Goal: Task Accomplishment & Management: Manage account settings

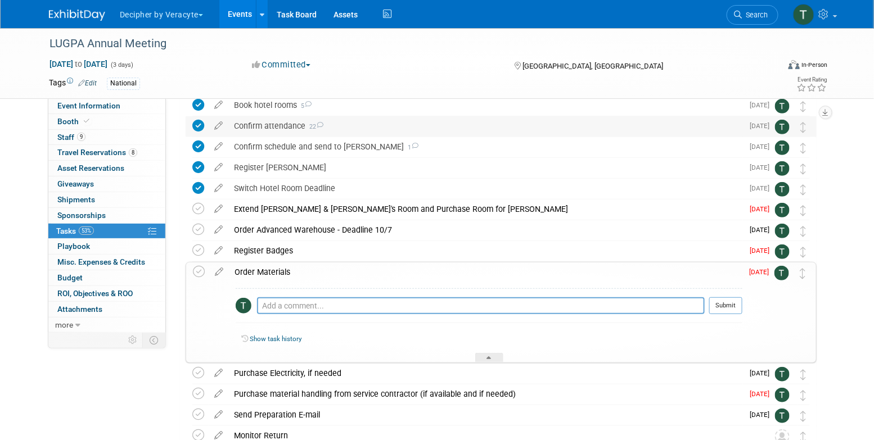
scroll to position [129, 0]
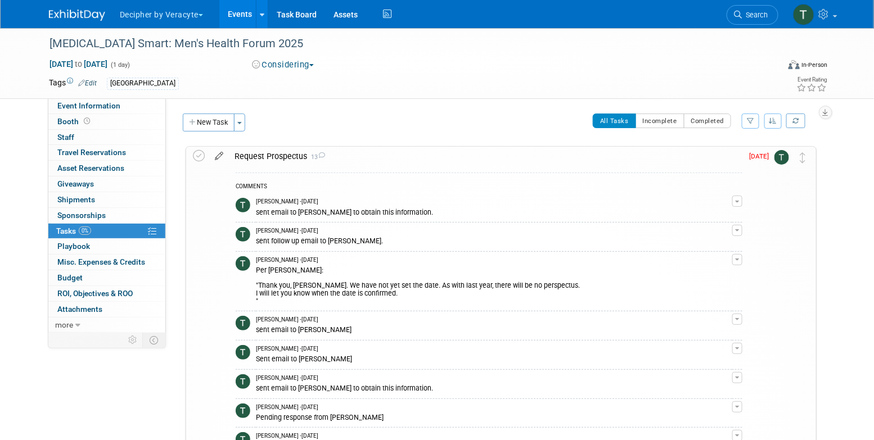
click at [223, 153] on icon at bounding box center [219, 154] width 20 height 14
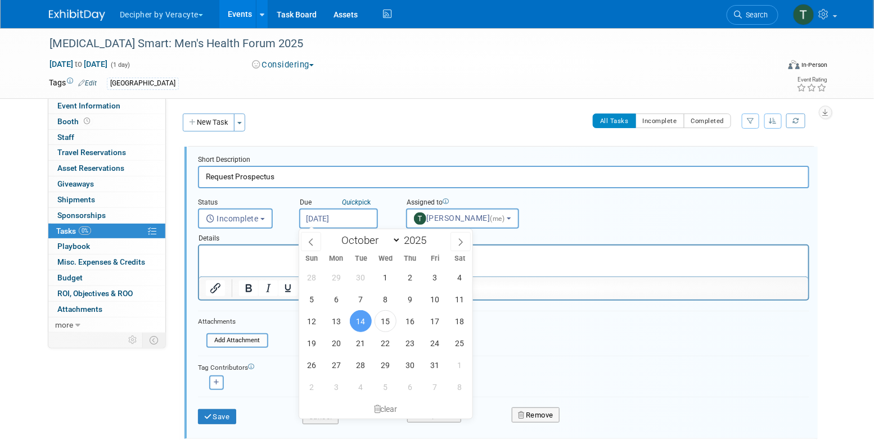
click at [355, 216] on input "[DATE]" at bounding box center [338, 219] width 79 height 20
click at [458, 247] on span at bounding box center [460, 241] width 20 height 19
select select "11"
click at [359, 342] on span "23" at bounding box center [361, 343] width 22 height 22
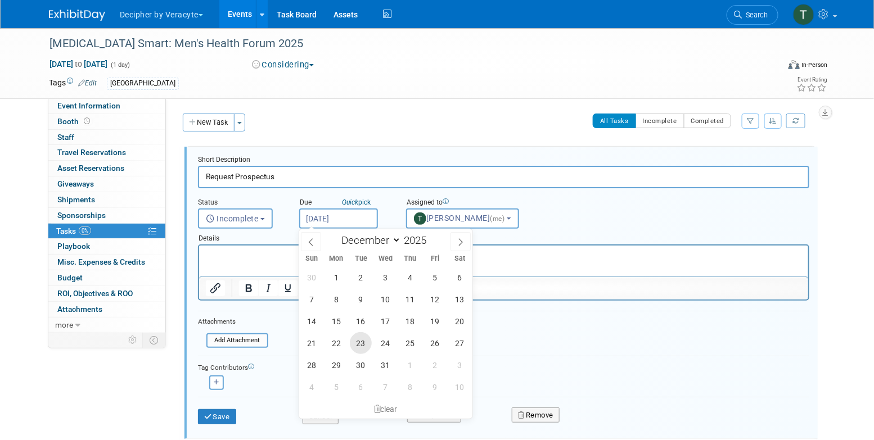
type input "Dec 23, 2025"
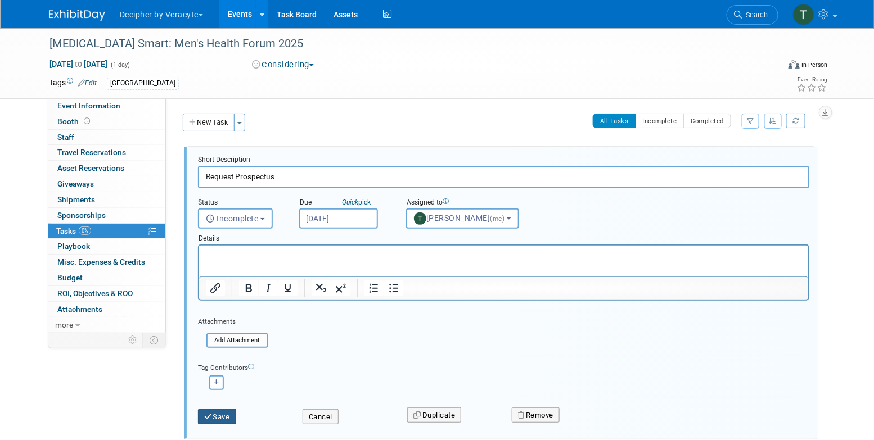
click at [233, 419] on button "Save" at bounding box center [217, 417] width 38 height 16
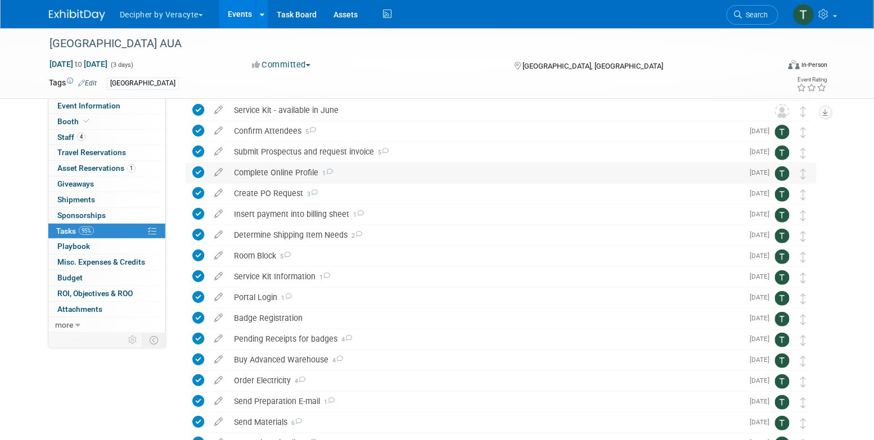
scroll to position [320, 0]
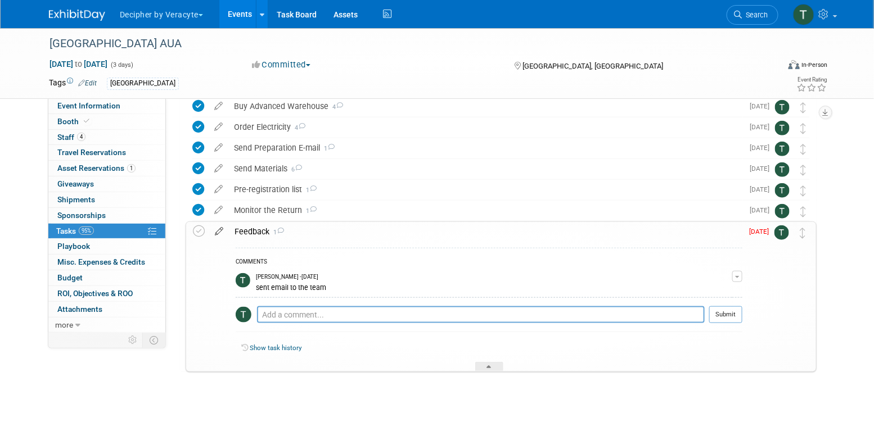
click at [224, 232] on icon at bounding box center [219, 229] width 20 height 14
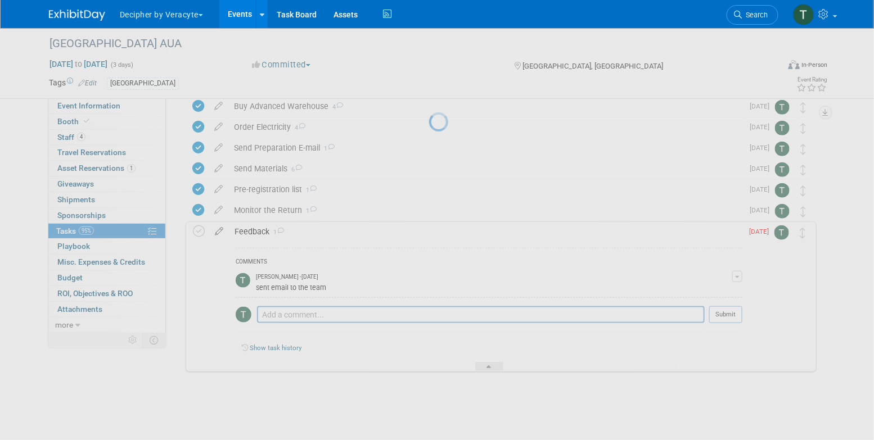
select select "9"
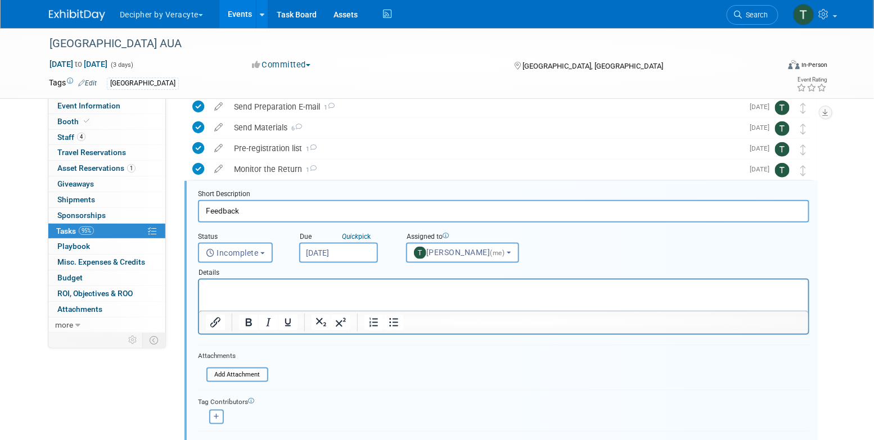
scroll to position [377, 0]
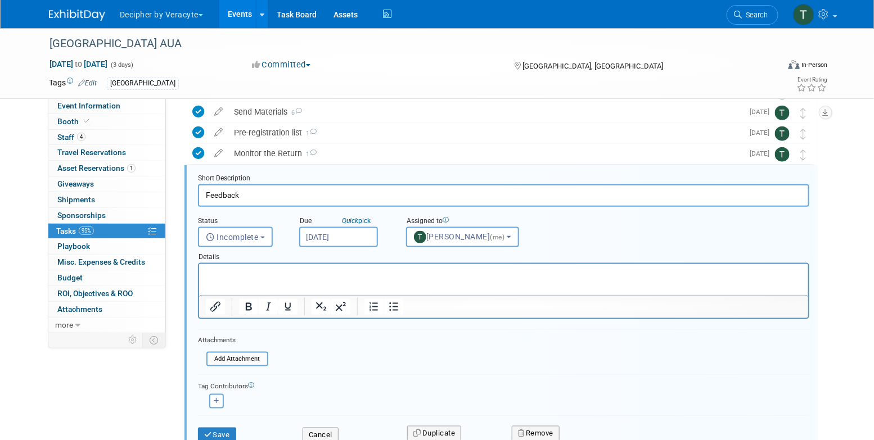
click at [358, 241] on input "[DATE]" at bounding box center [338, 237] width 79 height 20
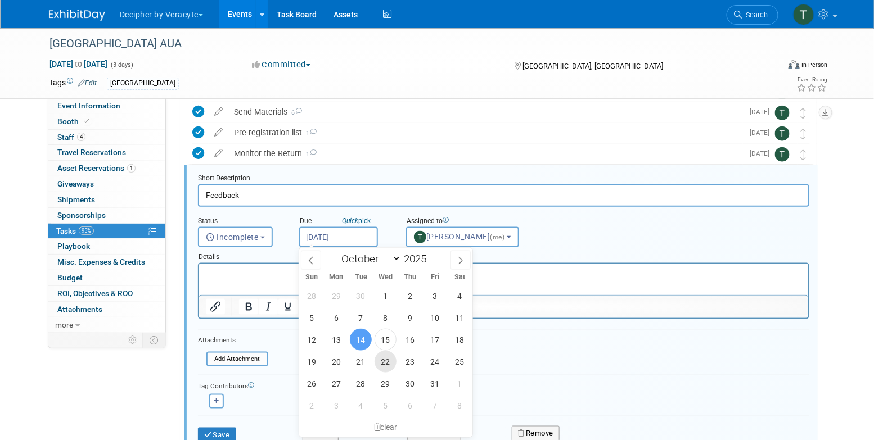
click at [377, 359] on span "22" at bounding box center [386, 362] width 22 height 22
type input "[DATE]"
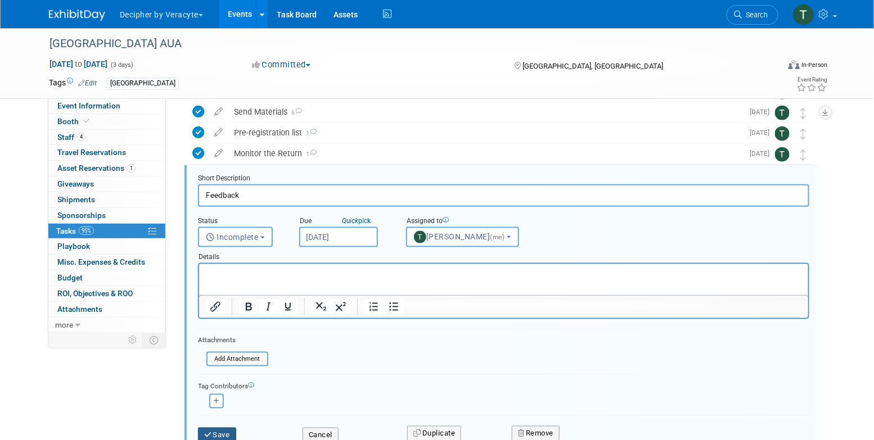
click at [229, 431] on button "Save" at bounding box center [217, 436] width 38 height 16
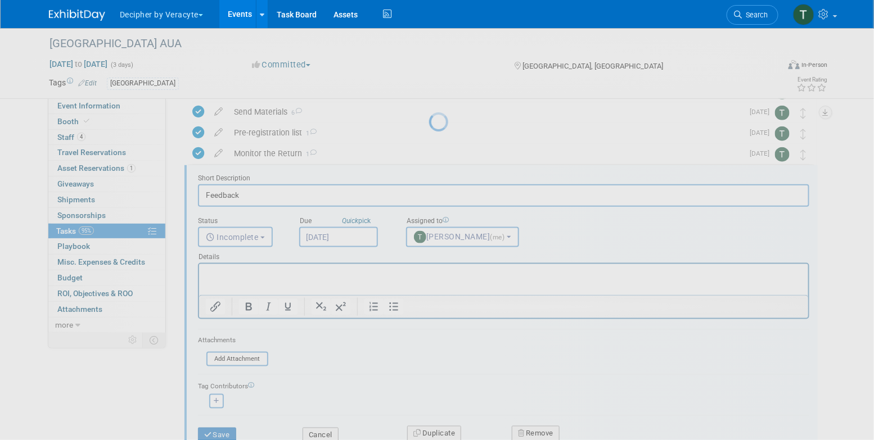
scroll to position [320, 0]
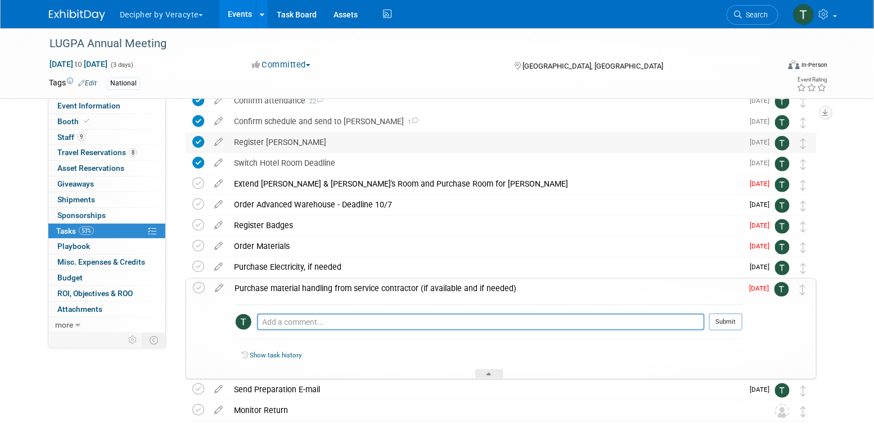
scroll to position [163, 0]
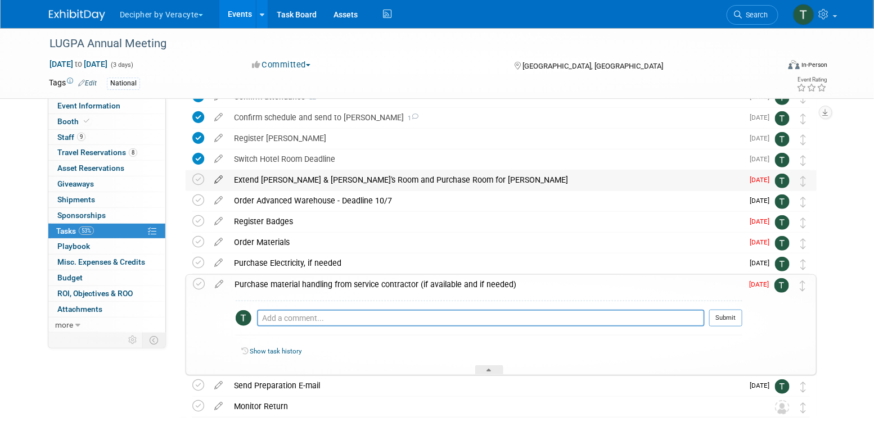
click at [220, 181] on icon at bounding box center [219, 177] width 20 height 14
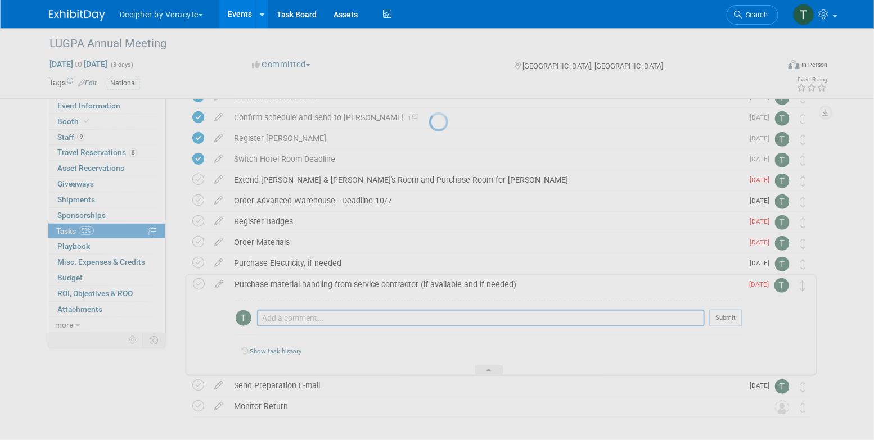
select select "9"
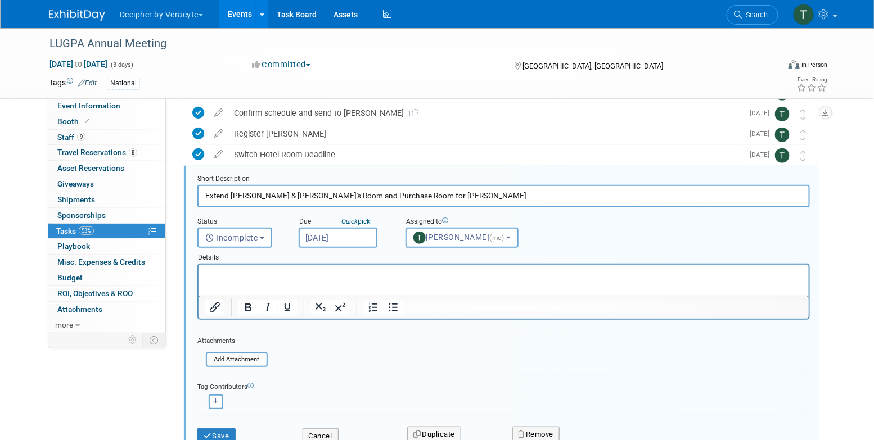
scroll to position [169, 0]
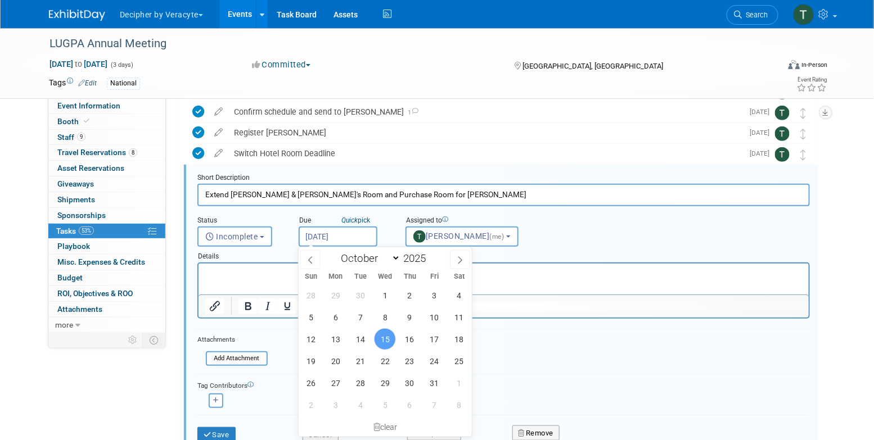
click at [361, 229] on input "Oct 15, 2025" at bounding box center [338, 237] width 79 height 20
click at [441, 342] on span "17" at bounding box center [434, 339] width 22 height 22
type input "Oct 17, 2025"
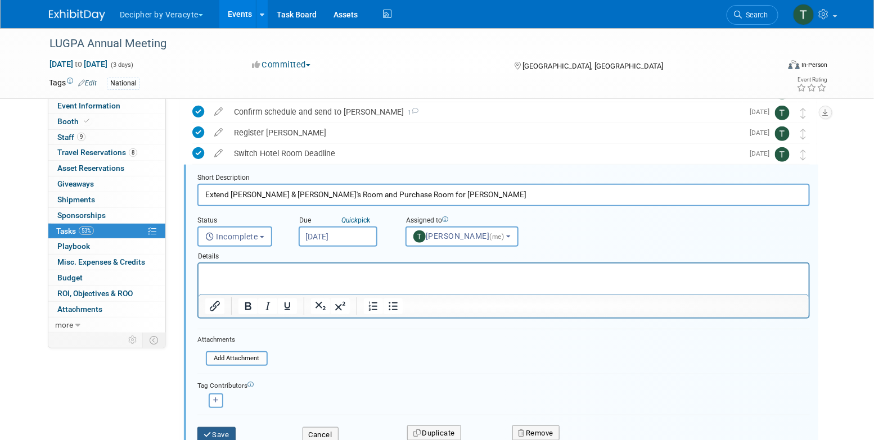
click at [225, 428] on button "Save" at bounding box center [216, 435] width 38 height 16
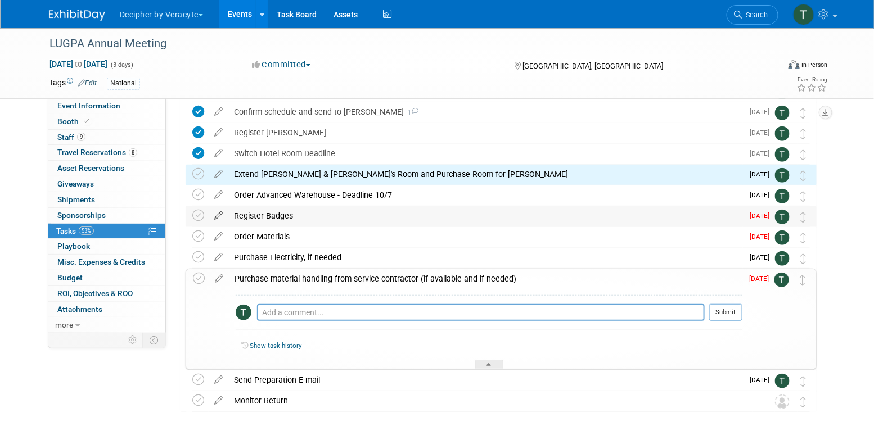
click at [217, 217] on icon at bounding box center [219, 213] width 20 height 14
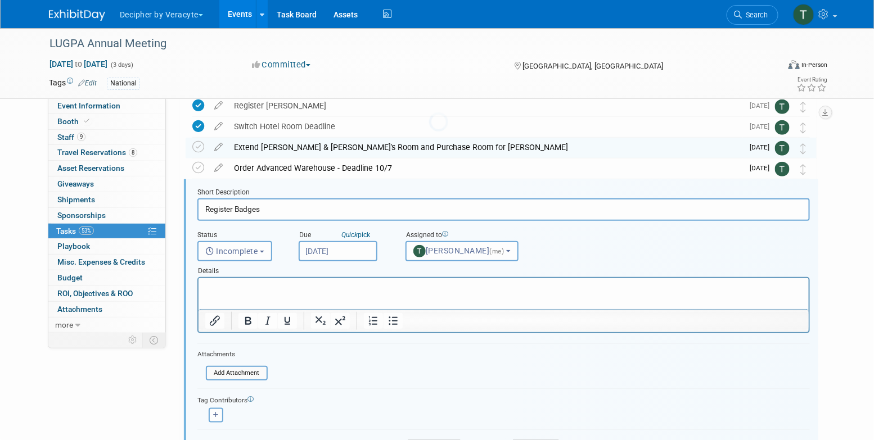
scroll to position [210, 0]
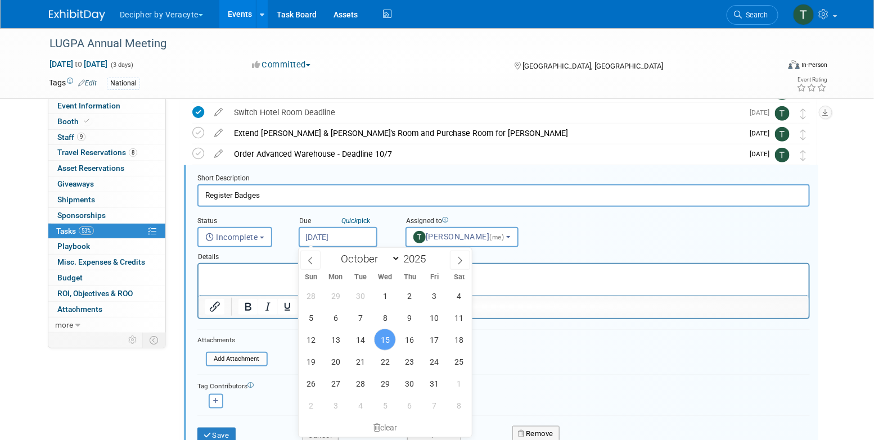
click at [330, 236] on input "Oct 15, 2025" at bounding box center [338, 237] width 79 height 20
click at [436, 340] on span "17" at bounding box center [434, 340] width 22 height 22
type input "Oct 17, 2025"
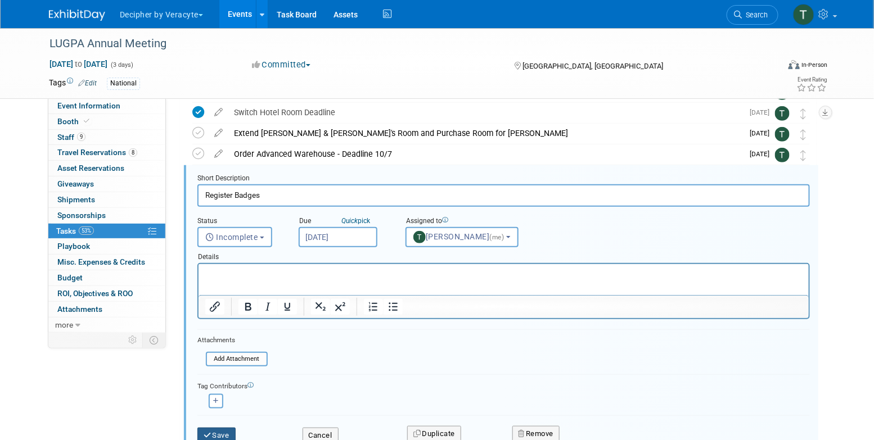
click at [231, 431] on button "Save" at bounding box center [216, 436] width 38 height 16
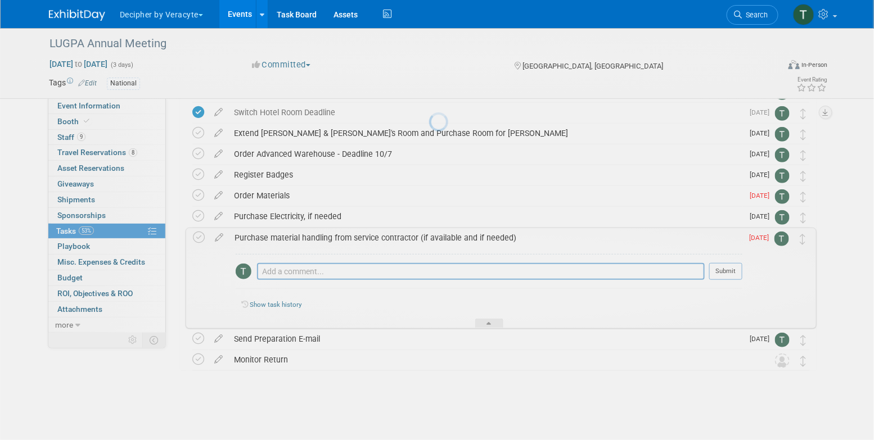
scroll to position [208, 0]
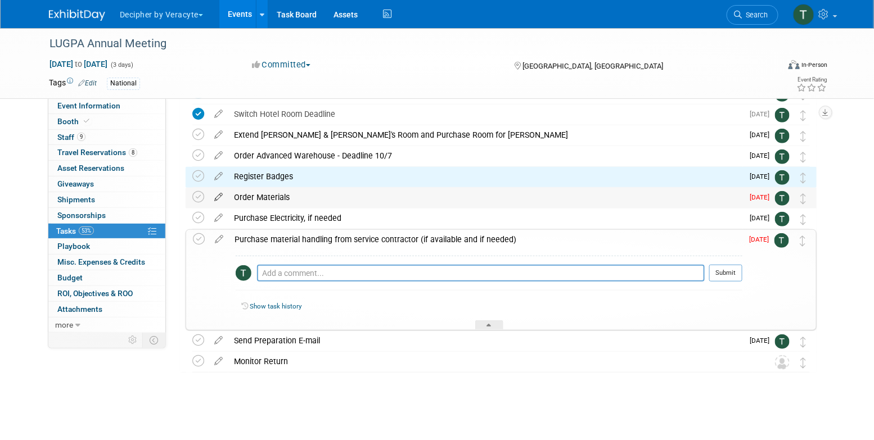
click at [219, 196] on icon at bounding box center [219, 195] width 20 height 14
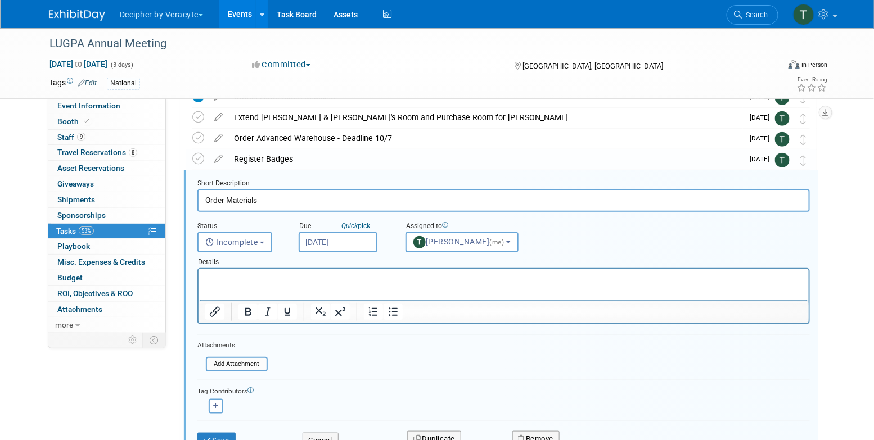
scroll to position [231, 0]
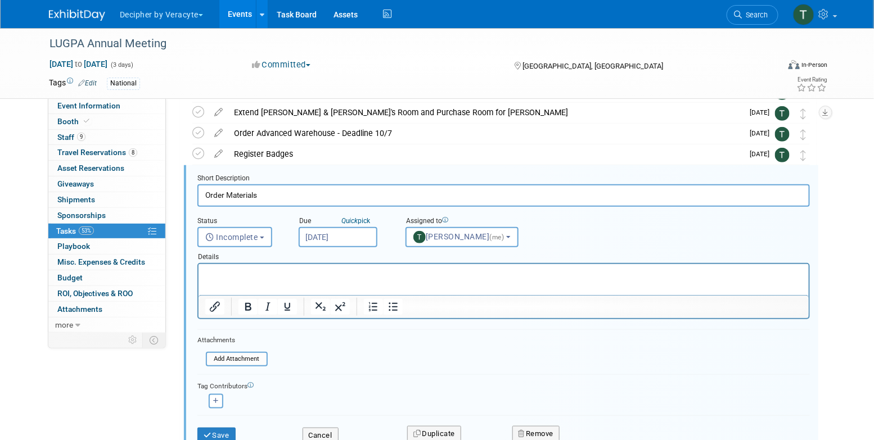
click at [363, 248] on div "Details" at bounding box center [503, 255] width 612 height 16
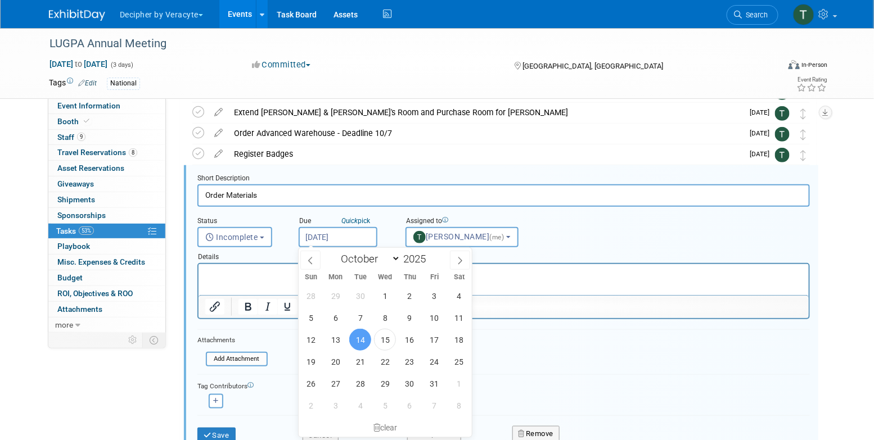
click at [363, 236] on input "Oct 14, 2025" at bounding box center [338, 237] width 79 height 20
click at [439, 350] on div "28 29 30 1 2 3 4 5 6 7 8 9 10 11 12 13 14 15 16 17 18 19 20 21 22 23 24 25 26 2…" at bounding box center [385, 351] width 173 height 132
click at [439, 349] on span "17" at bounding box center [434, 340] width 22 height 22
type input "Oct 17, 2025"
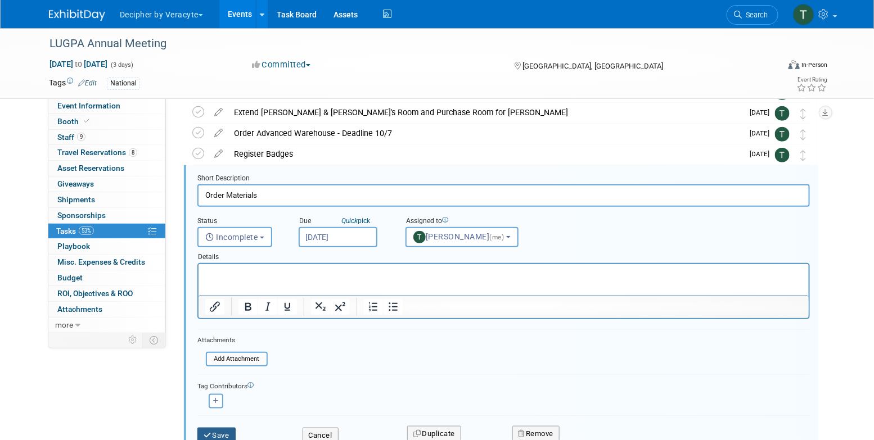
click at [231, 428] on button "Save" at bounding box center [216, 436] width 38 height 16
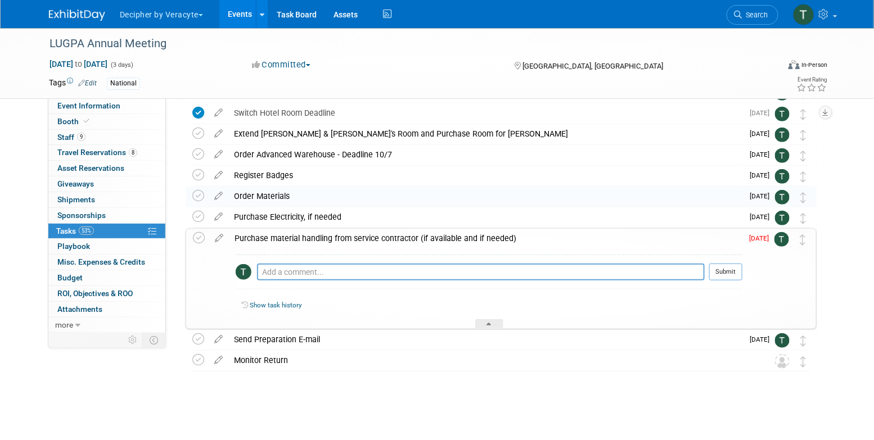
scroll to position [208, 0]
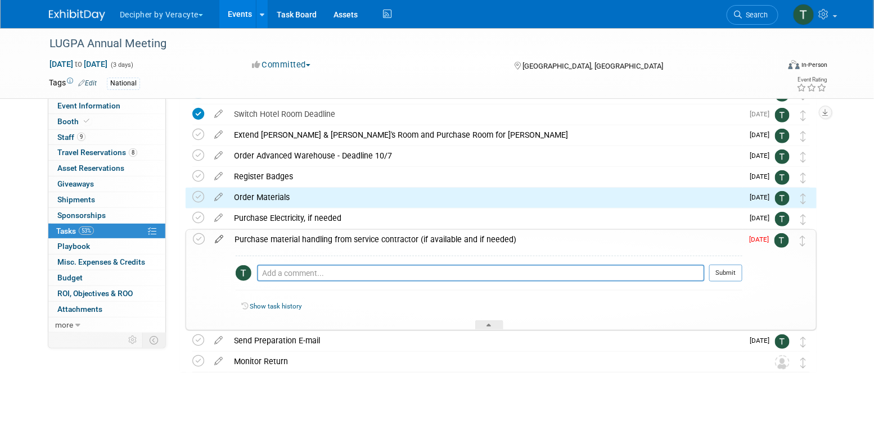
click at [213, 241] on icon at bounding box center [219, 237] width 20 height 14
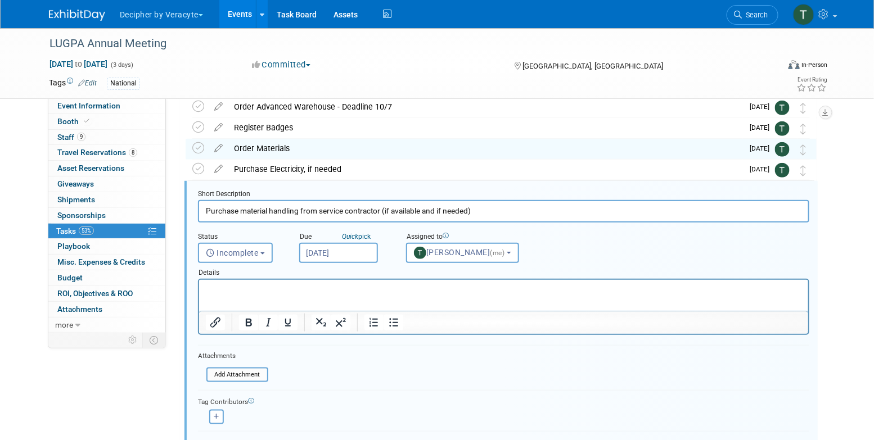
scroll to position [273, 0]
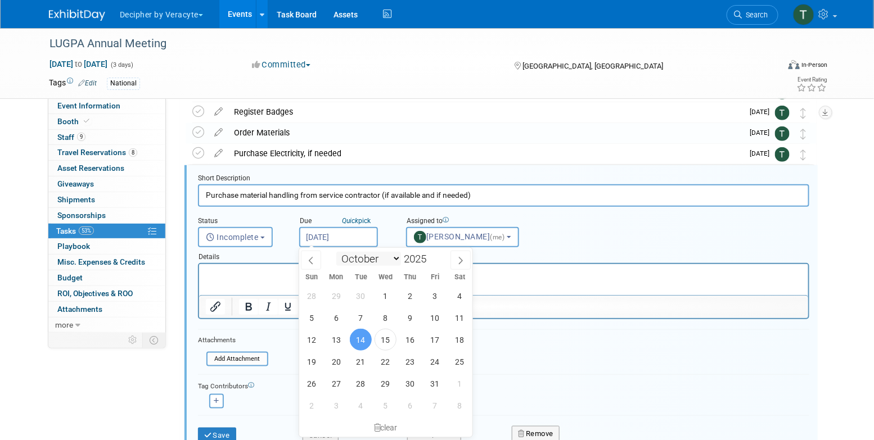
click at [349, 241] on input "Oct 14, 2025" at bounding box center [338, 237] width 79 height 20
click at [439, 334] on span "17" at bounding box center [435, 340] width 22 height 22
type input "Oct 17, 2025"
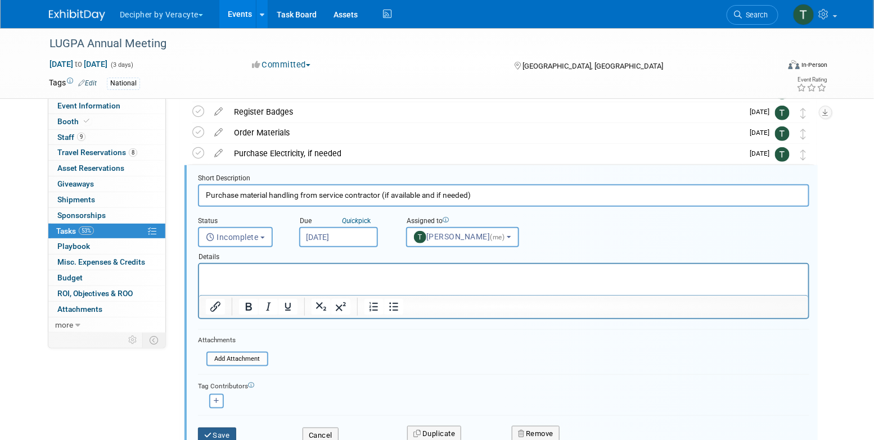
click at [227, 431] on button "Save" at bounding box center [217, 436] width 38 height 16
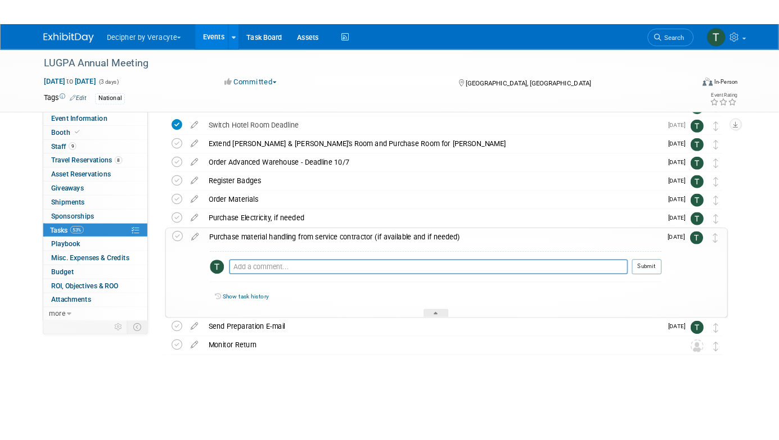
scroll to position [208, 0]
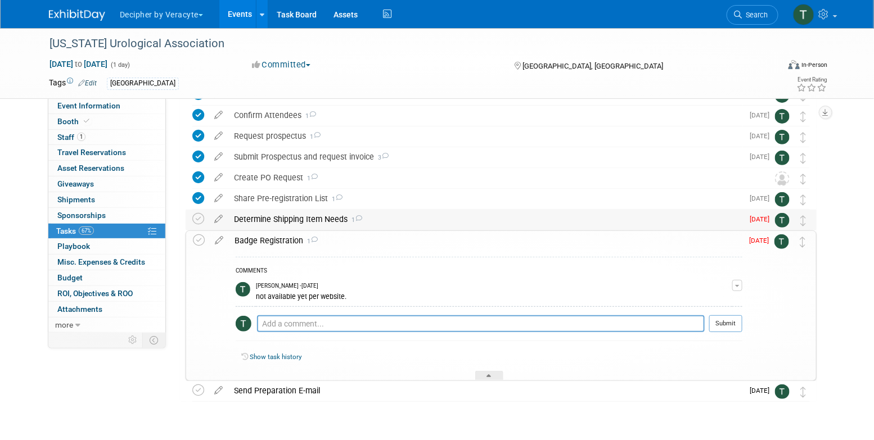
scroll to position [75, 0]
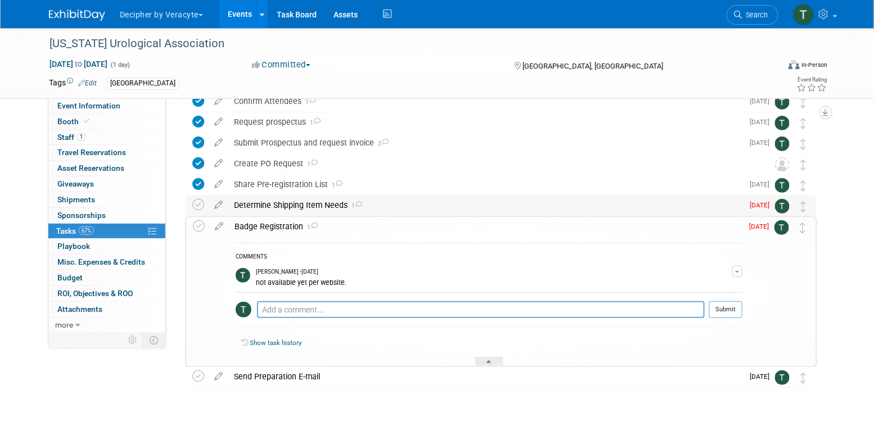
click at [268, 209] on div "Determine Shipping Item Needs 1" at bounding box center [485, 205] width 515 height 19
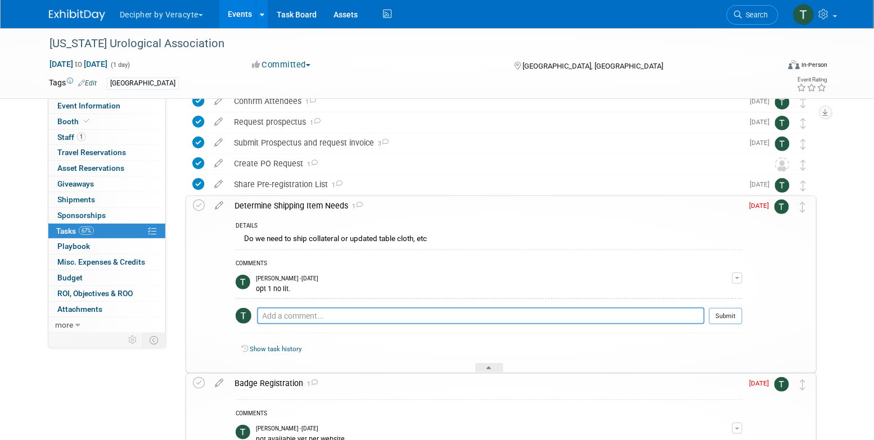
click at [268, 209] on div "Determine Shipping Item Needs 1" at bounding box center [485, 205] width 513 height 19
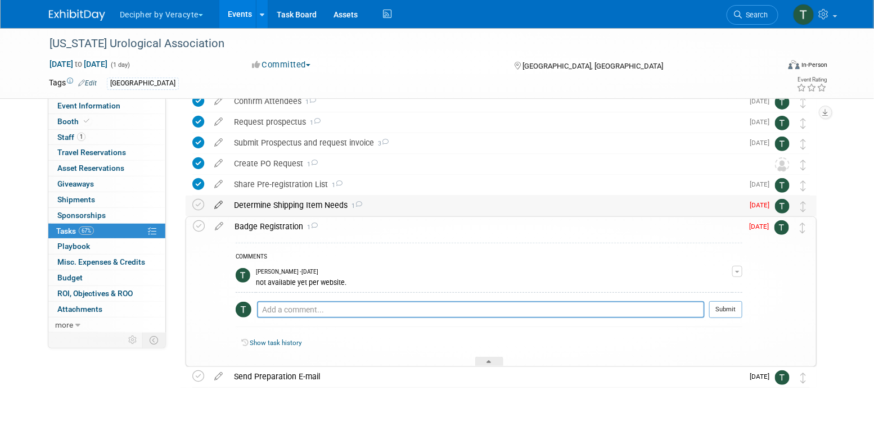
click at [223, 206] on icon at bounding box center [219, 203] width 20 height 14
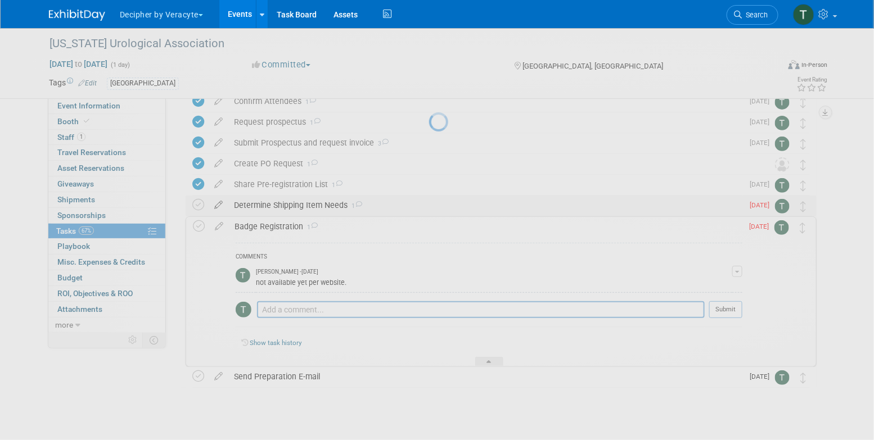
select select "9"
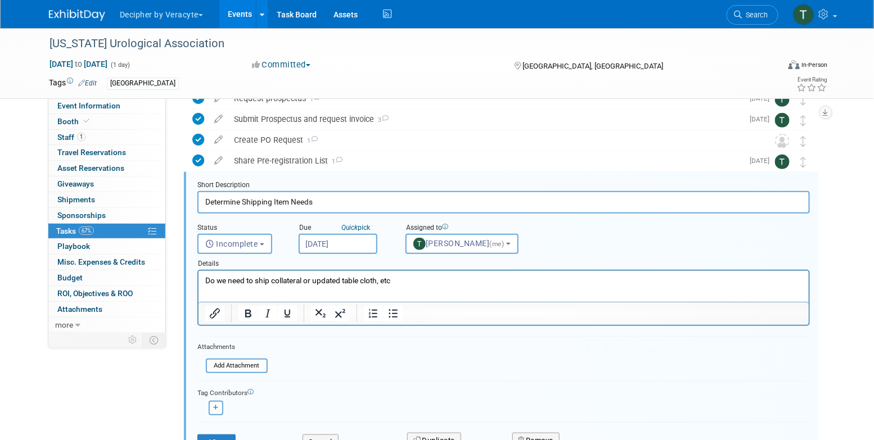
scroll to position [106, 0]
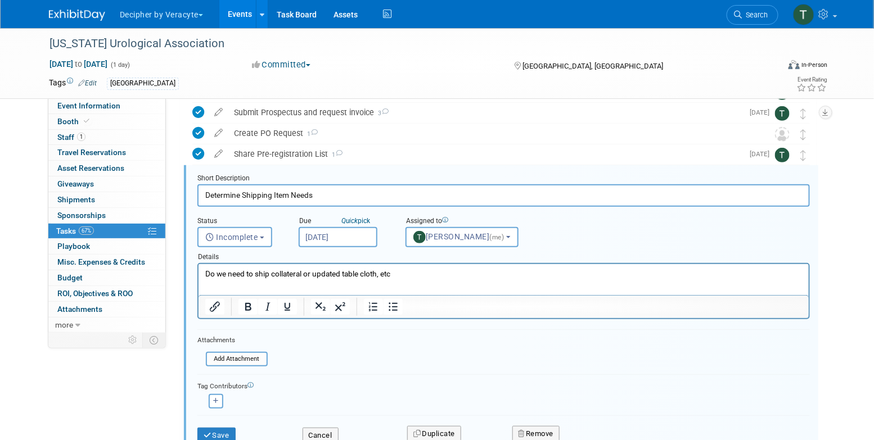
click at [304, 198] on input "Determine Shipping Item Needs" at bounding box center [503, 195] width 612 height 22
type input "Ship Materials"
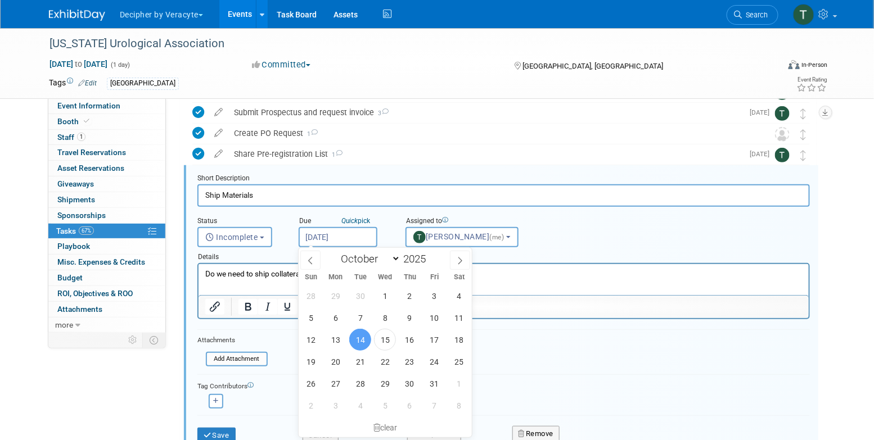
click at [362, 236] on input "[DATE]" at bounding box center [338, 237] width 79 height 20
click at [461, 262] on icon at bounding box center [460, 261] width 8 height 8
select select "10"
click at [336, 297] on span "27" at bounding box center [335, 296] width 22 height 22
type input "Oct 27, 2025"
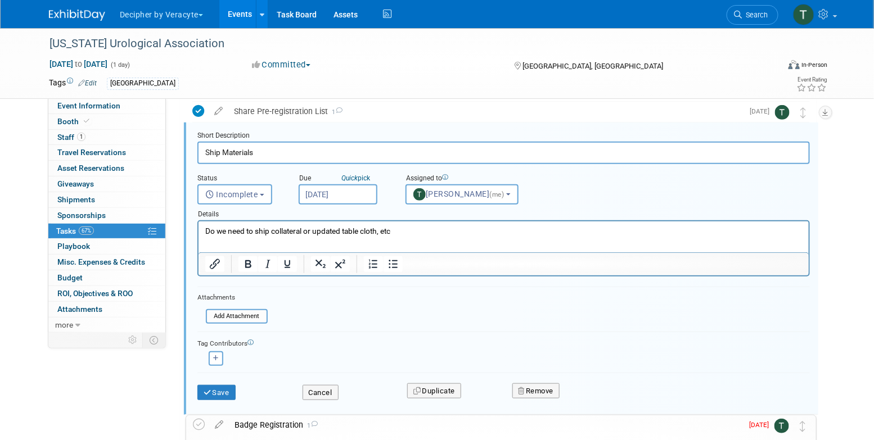
scroll to position [156, 0]
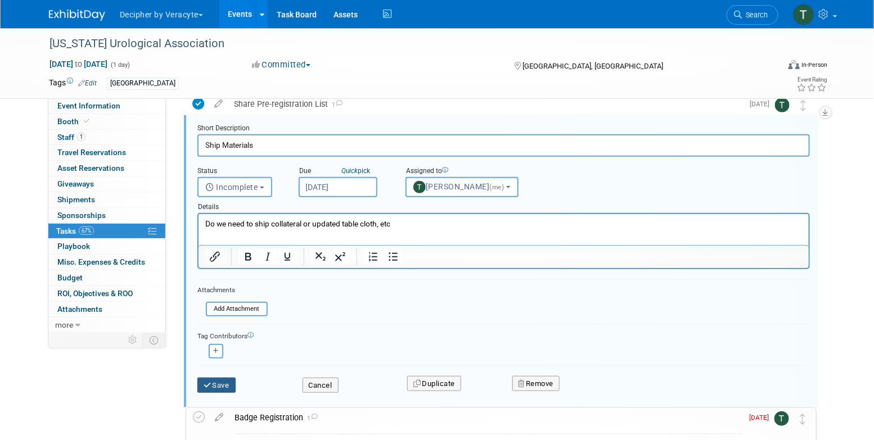
click at [221, 380] on button "Save" at bounding box center [216, 386] width 38 height 16
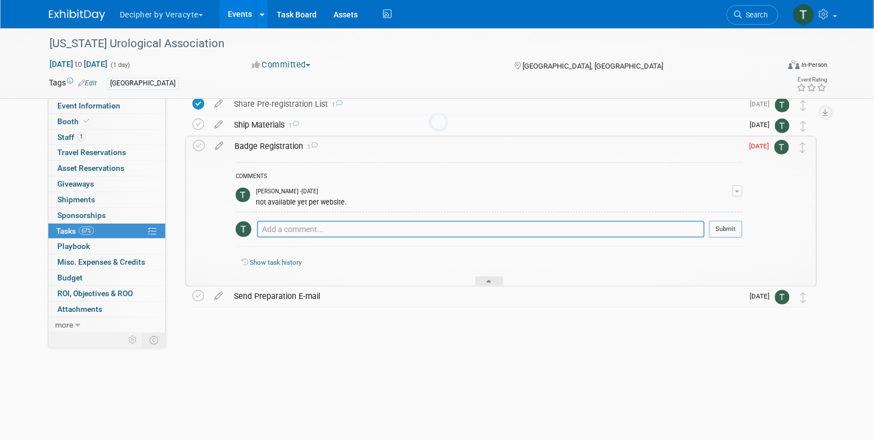
scroll to position [91, 0]
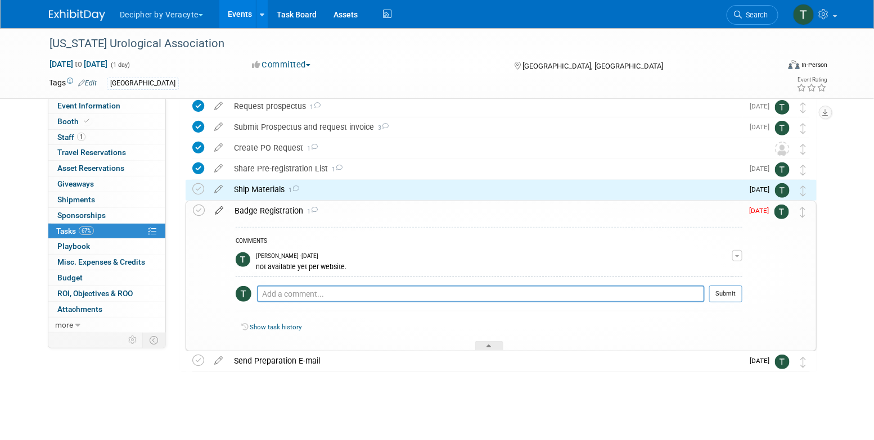
click at [220, 211] on icon at bounding box center [219, 208] width 20 height 14
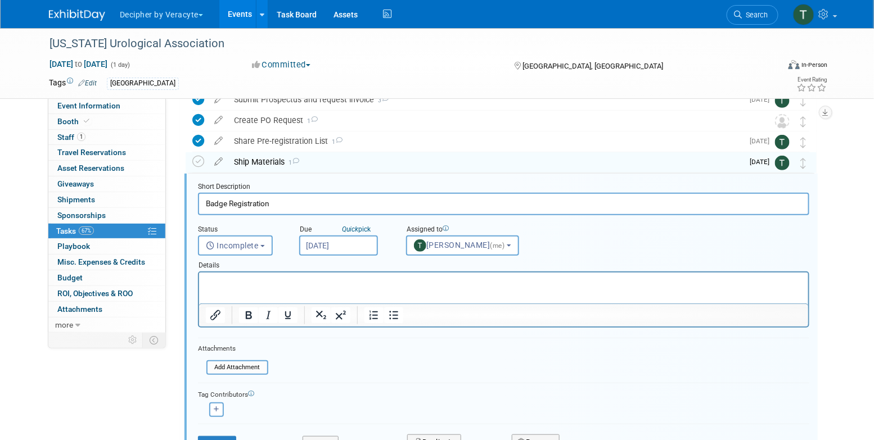
scroll to position [127, 0]
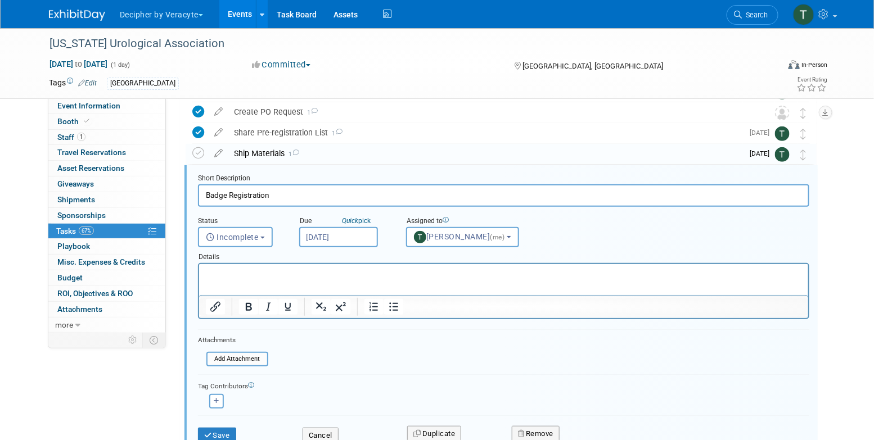
click at [368, 233] on input "Oct 14, 2025" at bounding box center [338, 237] width 79 height 20
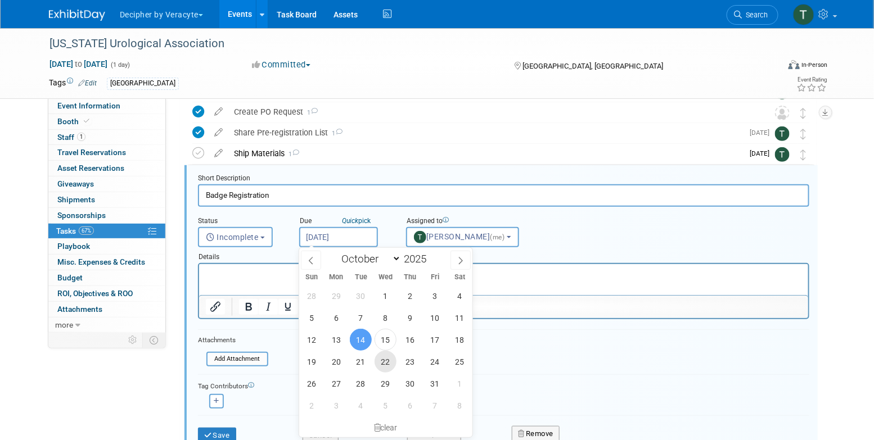
click at [386, 360] on span "22" at bounding box center [386, 362] width 22 height 22
type input "Oct 22, 2025"
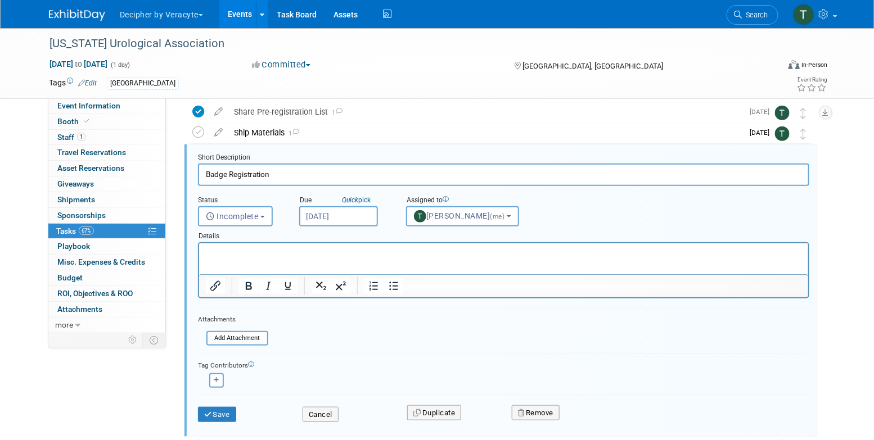
scroll to position [160, 0]
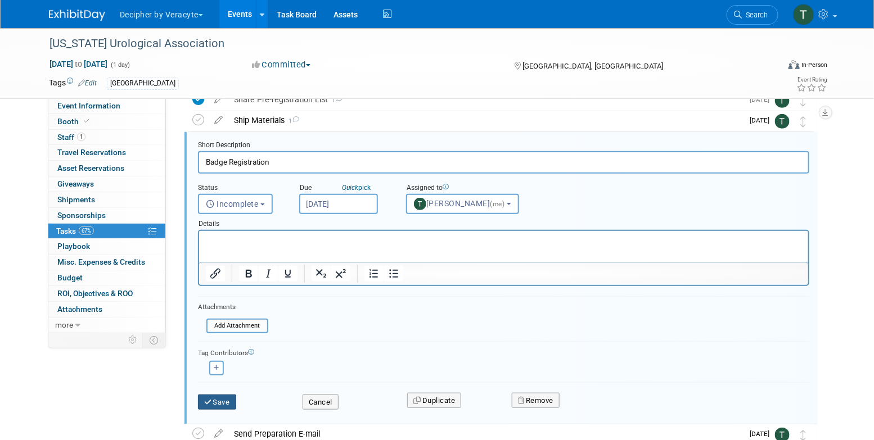
click at [229, 399] on button "Save" at bounding box center [217, 403] width 38 height 16
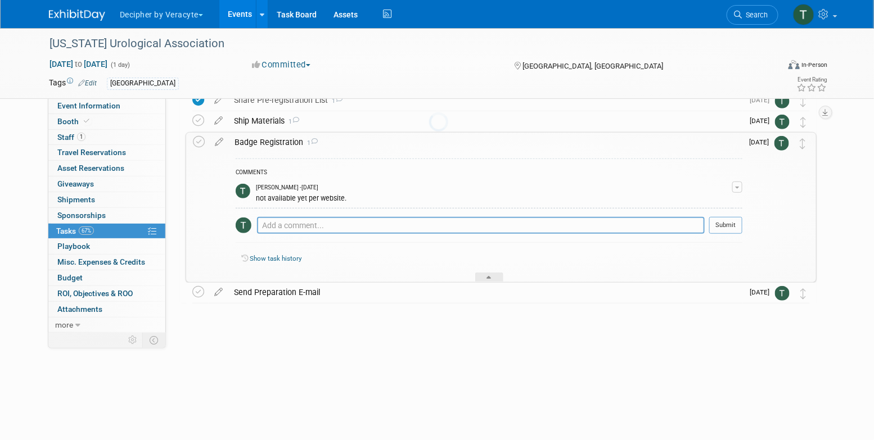
scroll to position [91, 0]
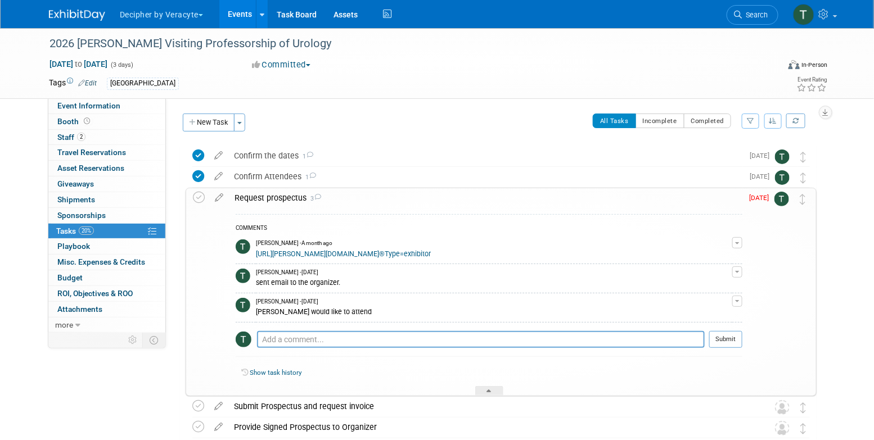
click at [219, 206] on td at bounding box center [219, 292] width 20 height 208
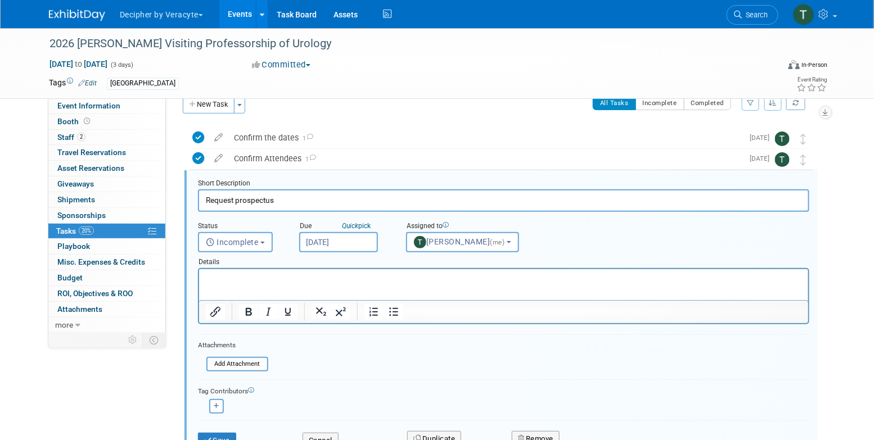
scroll to position [23, 0]
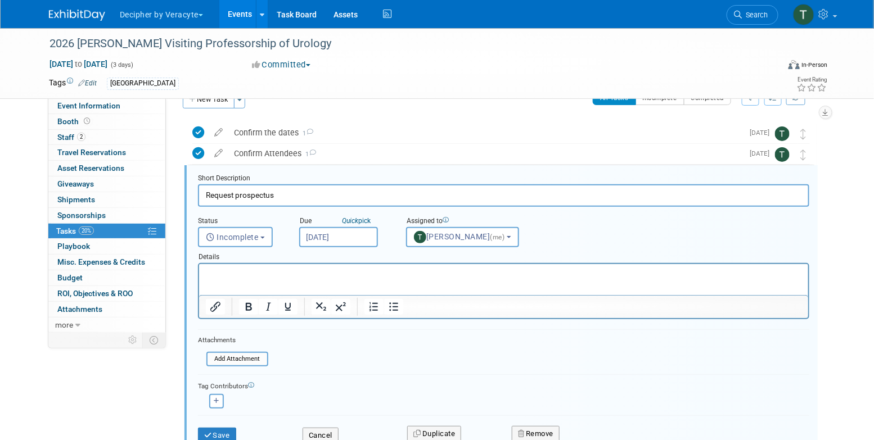
click at [337, 234] on input "Oct 14, 2025" at bounding box center [338, 237] width 79 height 20
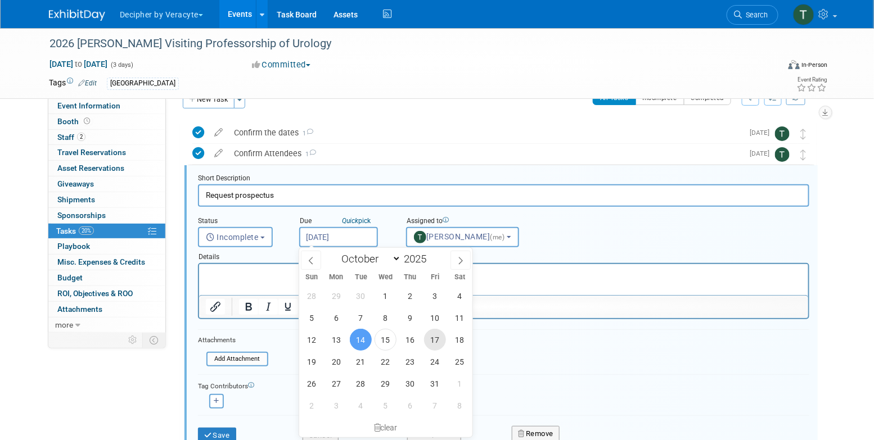
click at [440, 348] on span "17" at bounding box center [435, 340] width 22 height 22
type input "Oct 17, 2025"
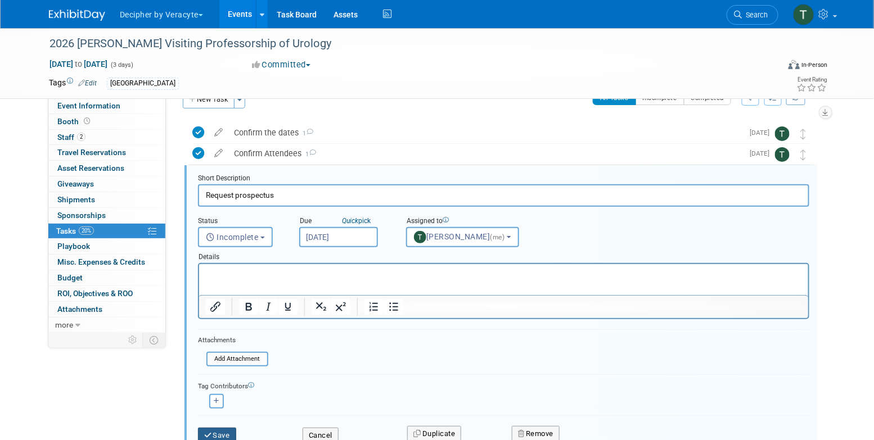
click at [232, 432] on button "Save" at bounding box center [217, 436] width 38 height 16
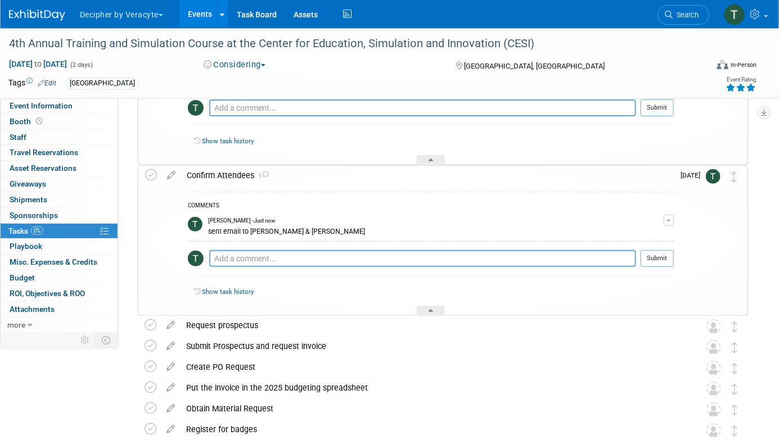
click at [216, 17] on link "Events" at bounding box center [199, 14] width 41 height 28
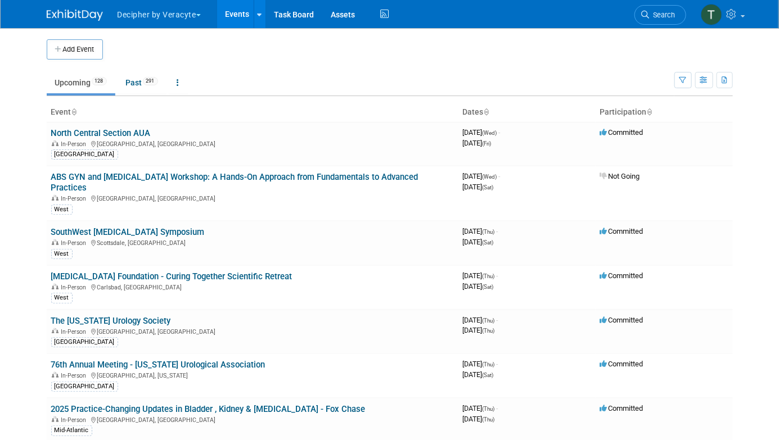
click at [195, 17] on button "Decipher by Veracyte" at bounding box center [165, 12] width 98 height 25
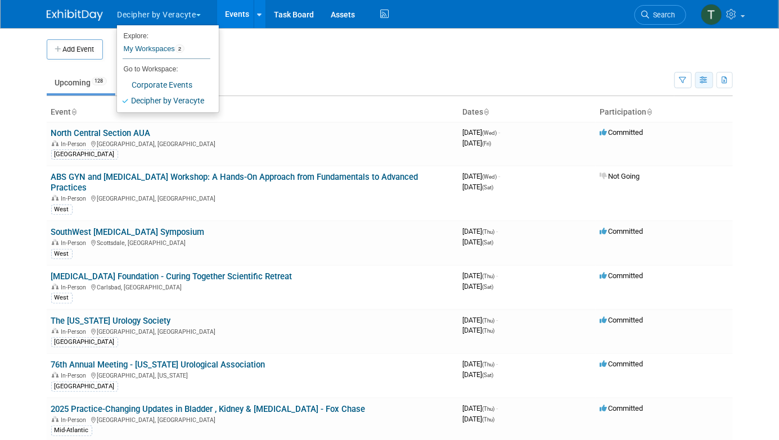
click at [700, 70] on div "Show: All Events Just My Events Only show events that either I created, or I am…" at bounding box center [703, 78] width 58 height 37
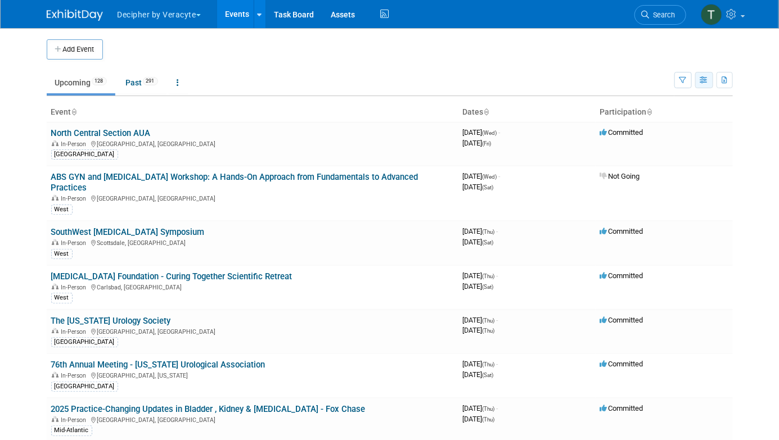
click at [699, 82] on button "button" at bounding box center [704, 80] width 18 height 16
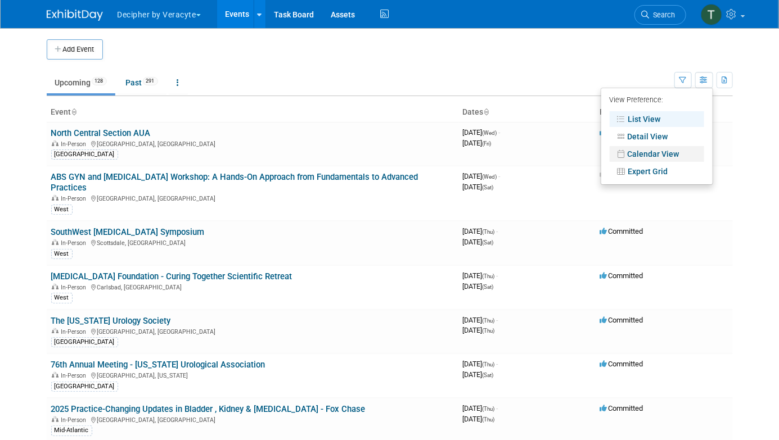
click at [683, 153] on link "Calendar View" at bounding box center [657, 154] width 94 height 16
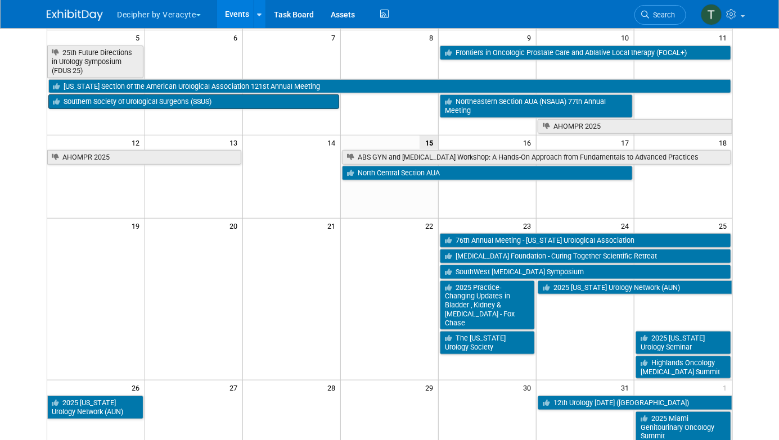
scroll to position [213, 0]
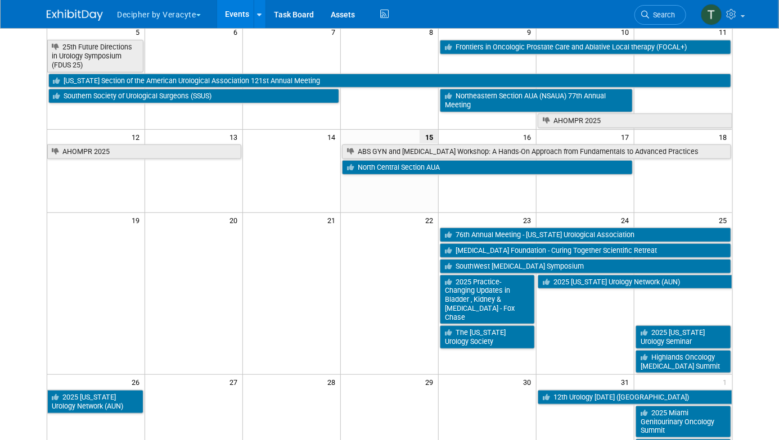
click at [233, 13] on link "Events" at bounding box center [237, 14] width 41 height 28
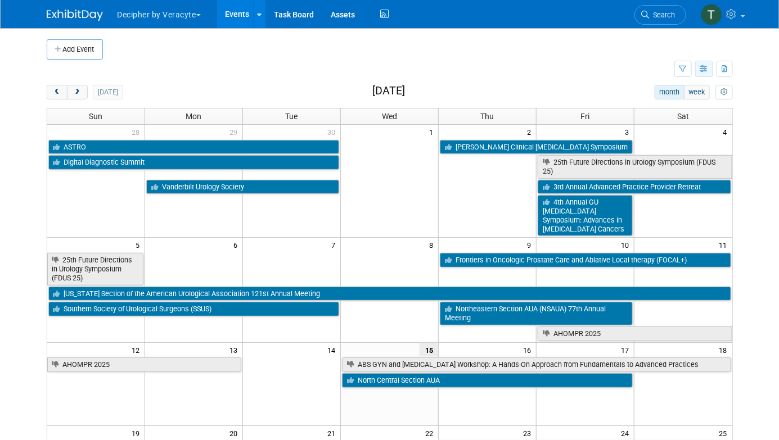
click at [705, 70] on icon "button" at bounding box center [704, 69] width 8 height 7
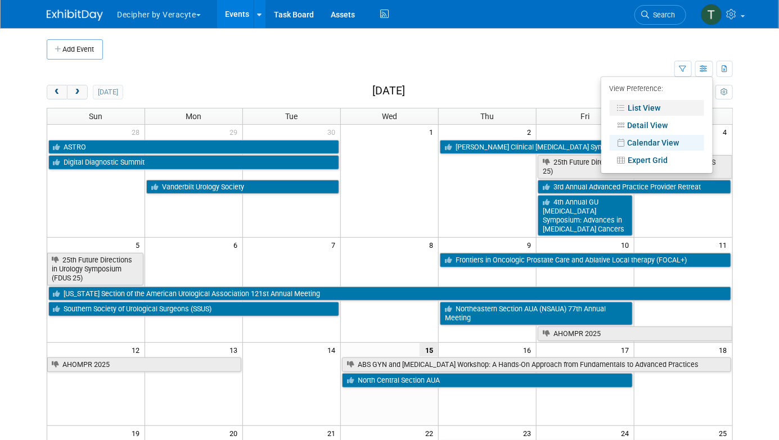
click at [651, 106] on link "List View" at bounding box center [657, 108] width 94 height 16
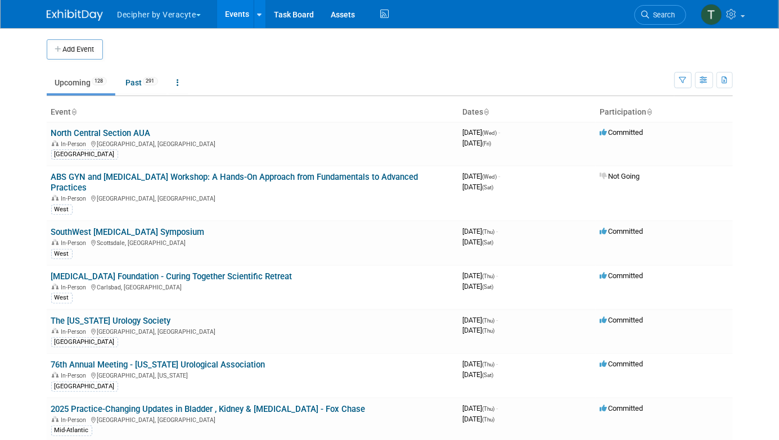
scroll to position [1134, 0]
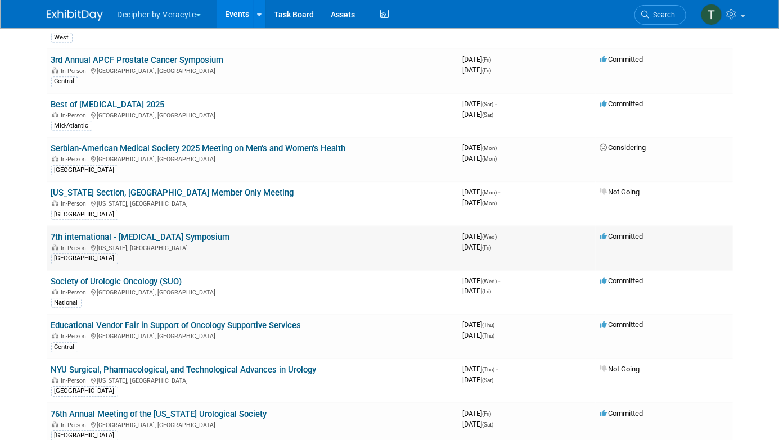
click at [217, 232] on link "7th international - [MEDICAL_DATA] Symposium" at bounding box center [140, 237] width 179 height 10
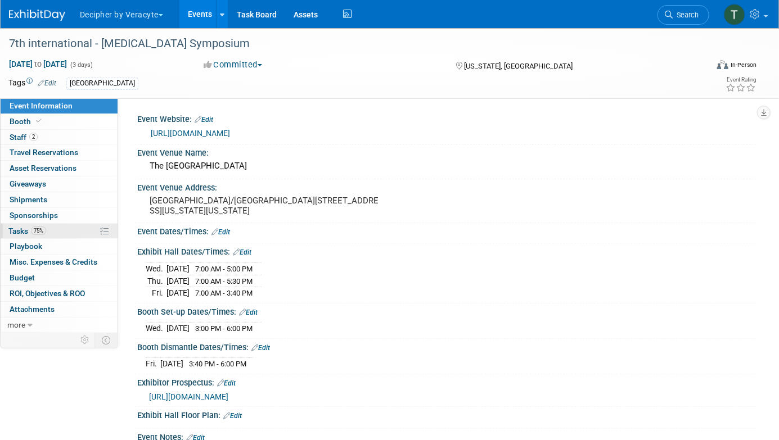
click at [73, 234] on link "75% Tasks 75%" at bounding box center [59, 231] width 117 height 15
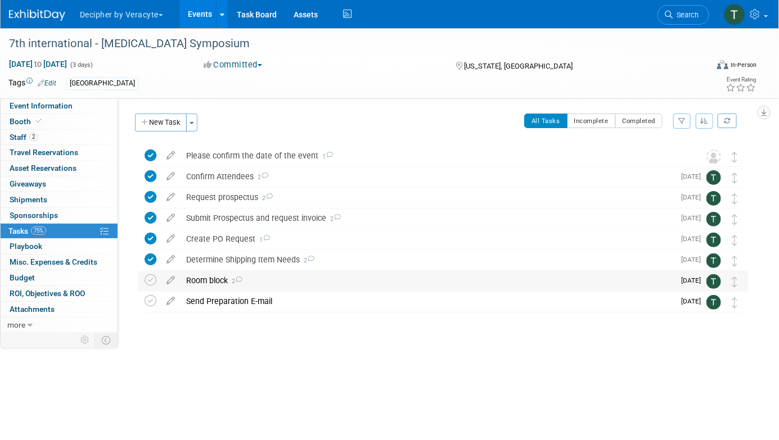
click at [208, 290] on div "Room block 2" at bounding box center [428, 280] width 494 height 19
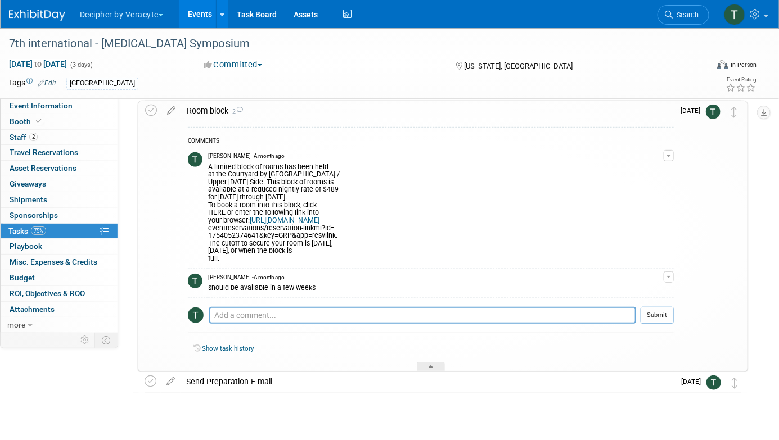
scroll to position [173, 0]
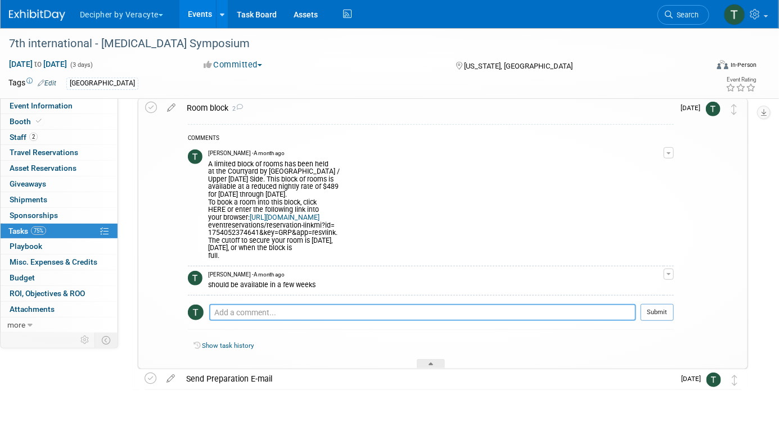
click at [275, 313] on textarea at bounding box center [422, 312] width 427 height 17
type textarea "sent email to Trinity."
click at [662, 306] on button "Submit" at bounding box center [657, 312] width 33 height 17
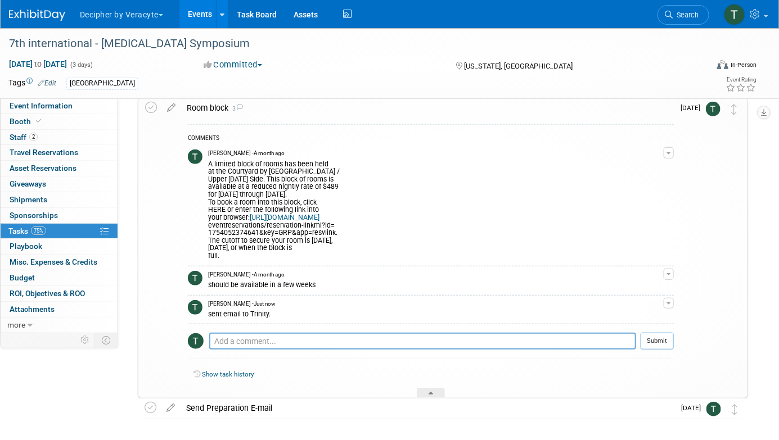
click at [194, 17] on link "Events" at bounding box center [199, 14] width 41 height 28
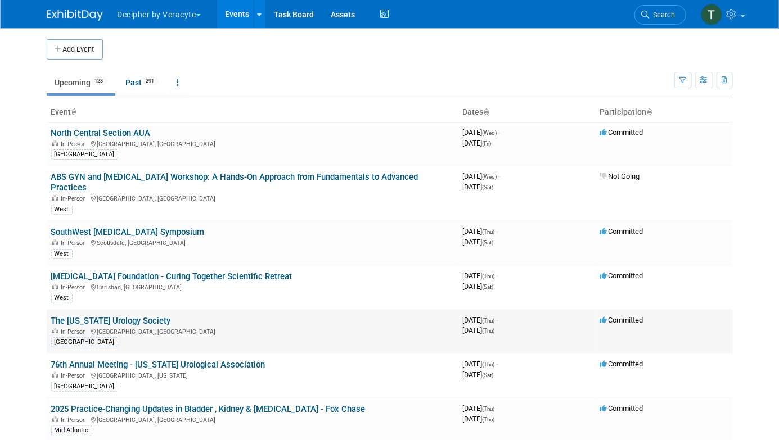
click at [165, 316] on link "The [US_STATE] Urology Society" at bounding box center [111, 321] width 120 height 10
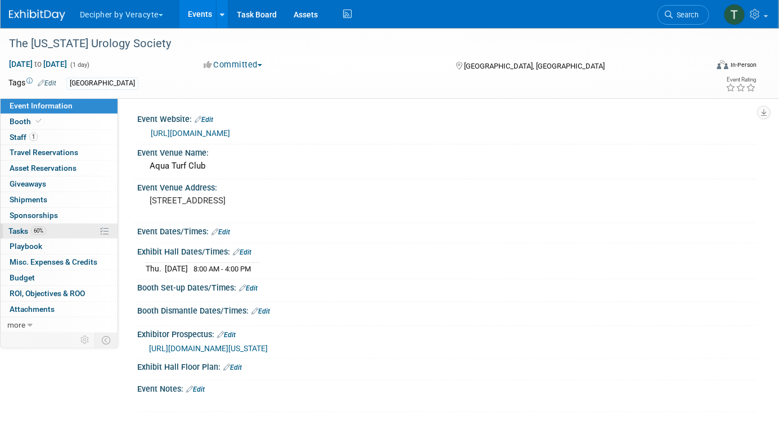
click at [75, 232] on link "60% Tasks 60%" at bounding box center [59, 231] width 117 height 15
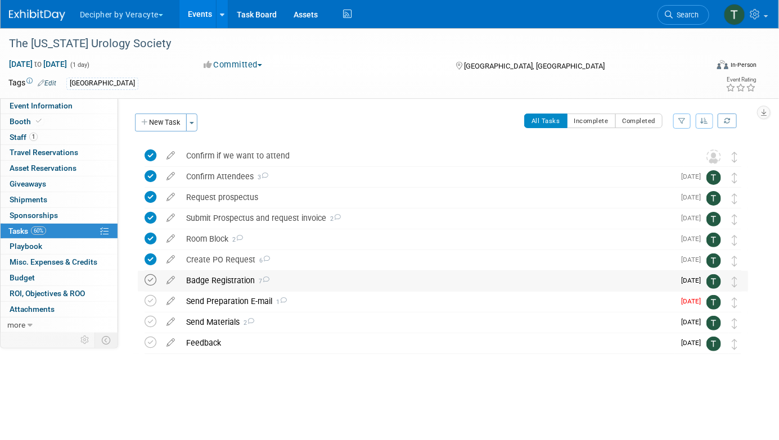
click at [150, 283] on icon at bounding box center [151, 280] width 12 height 12
click at [227, 283] on div "Badge Registration 7" at bounding box center [428, 280] width 494 height 19
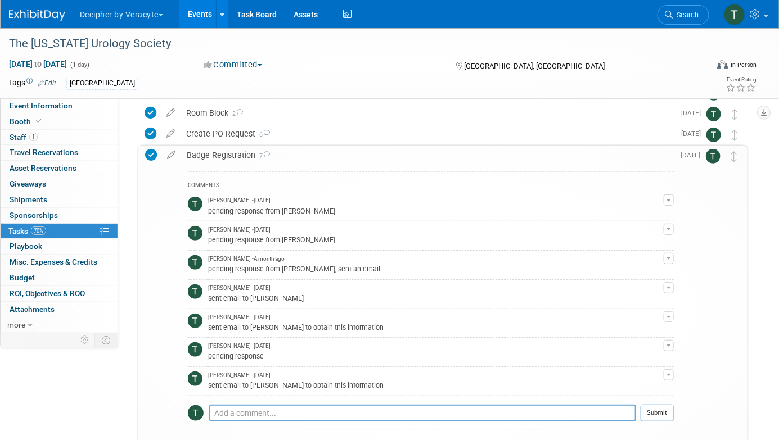
scroll to position [129, 0]
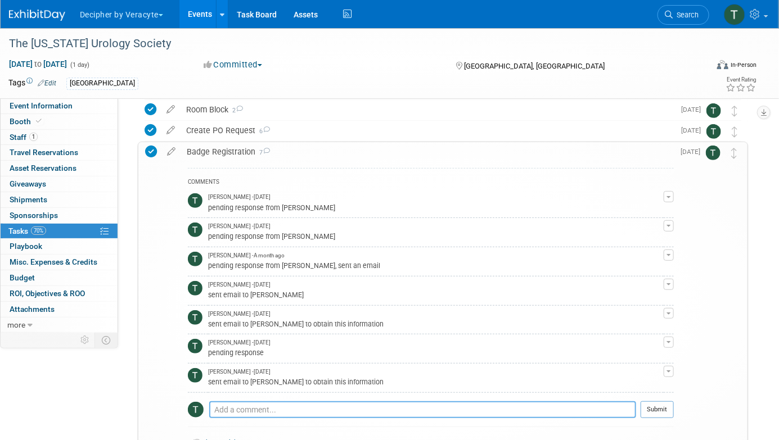
click at [245, 410] on textarea at bounding box center [422, 410] width 427 height 17
type textarea "Completed with organizer."
click at [666, 405] on button "Submit" at bounding box center [657, 410] width 33 height 17
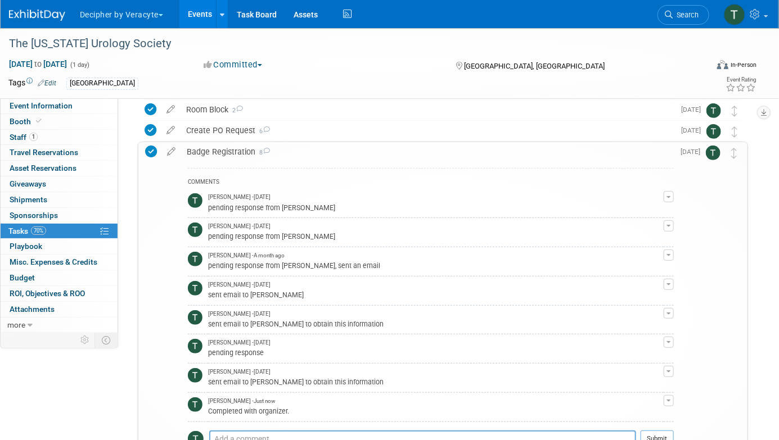
click at [311, 164] on div "COMMENTS [PERSON_NAME] - [DATE] pending response from [PERSON_NAME] Edit Commen…" at bounding box center [427, 328] width 493 height 334
click at [312, 156] on div "Badge Registration 8" at bounding box center [427, 151] width 493 height 19
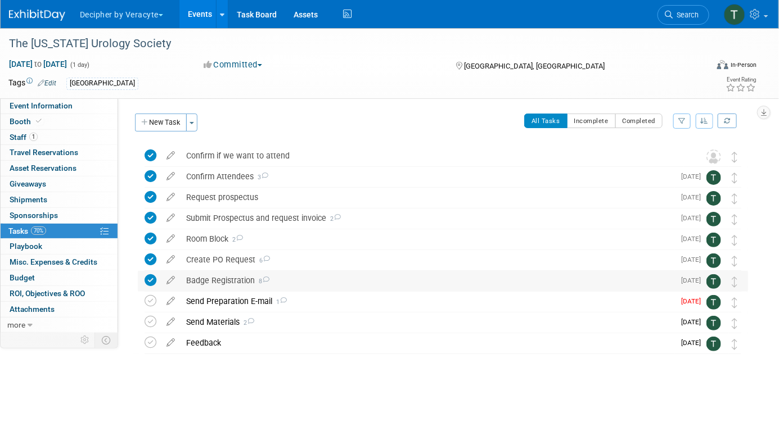
scroll to position [0, 0]
click at [314, 290] on td "Badge Registration 8 COMMENTS [PERSON_NAME] - [DATE] pending response from [PER…" at bounding box center [428, 281] width 494 height 20
click at [317, 293] on div "Send Preparation E-mail 1" at bounding box center [428, 301] width 494 height 19
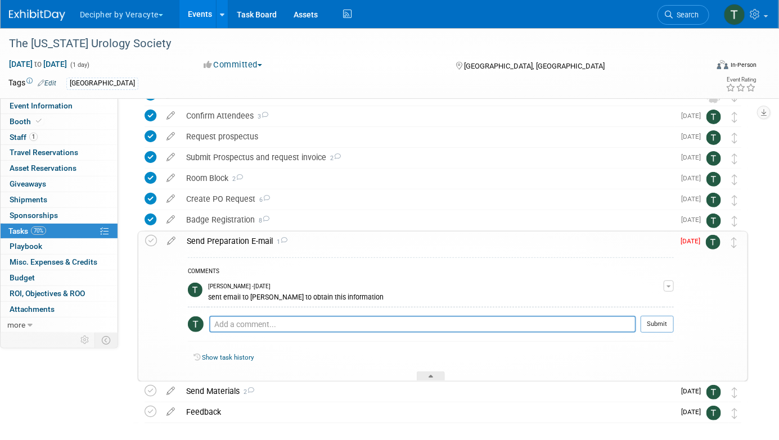
scroll to position [67, 0]
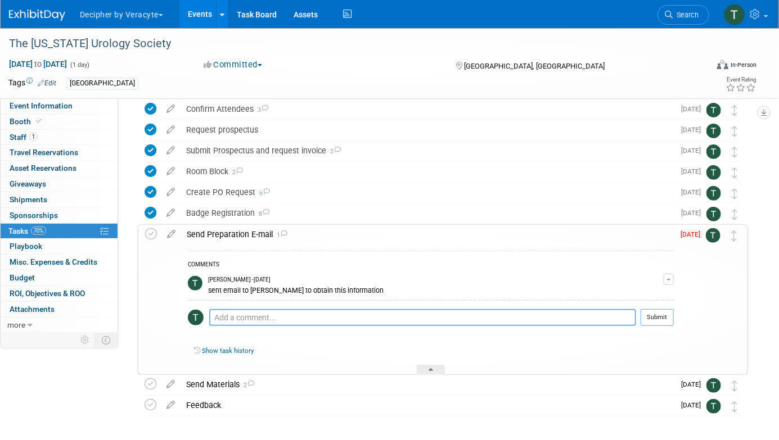
click at [333, 309] on textarea at bounding box center [422, 317] width 427 height 17
paste textarea "So does this look correct to you for booth/exhibit hours: Booth exhibit hours: …"
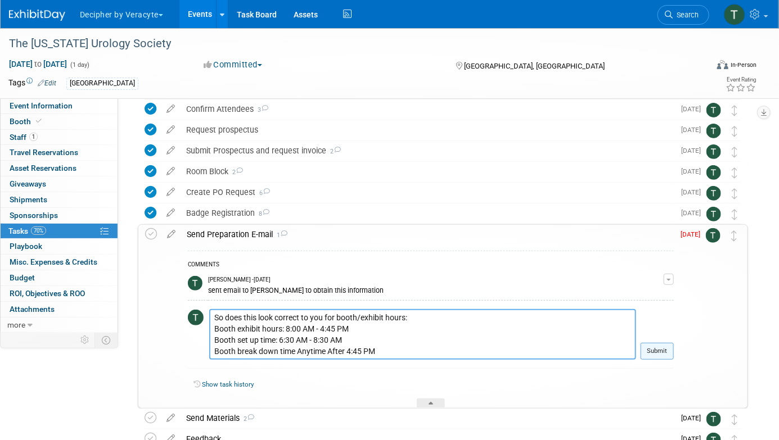
type textarea "So does this look correct to you for booth/exhibit hours: Booth exhibit hours: …"
click at [670, 345] on button "Submit" at bounding box center [657, 351] width 33 height 17
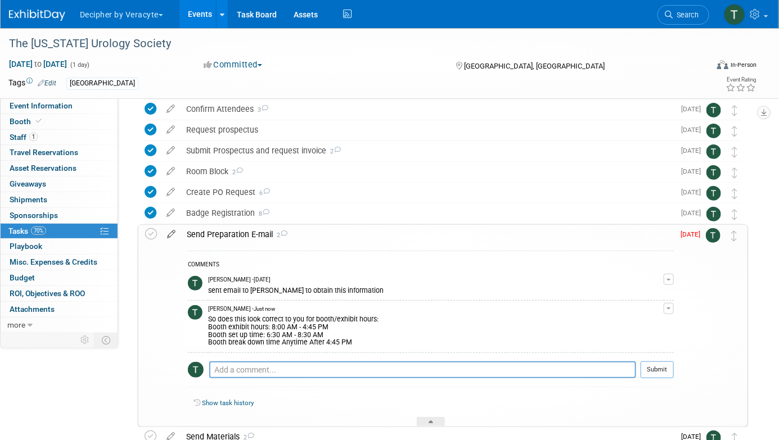
click at [165, 234] on icon at bounding box center [171, 232] width 20 height 14
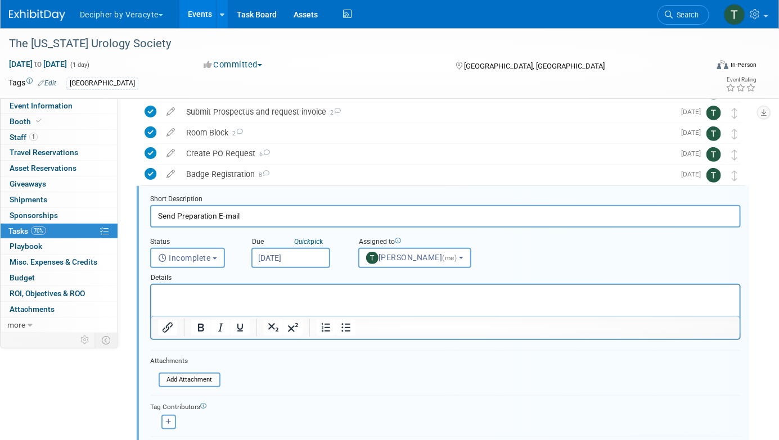
scroll to position [127, 0]
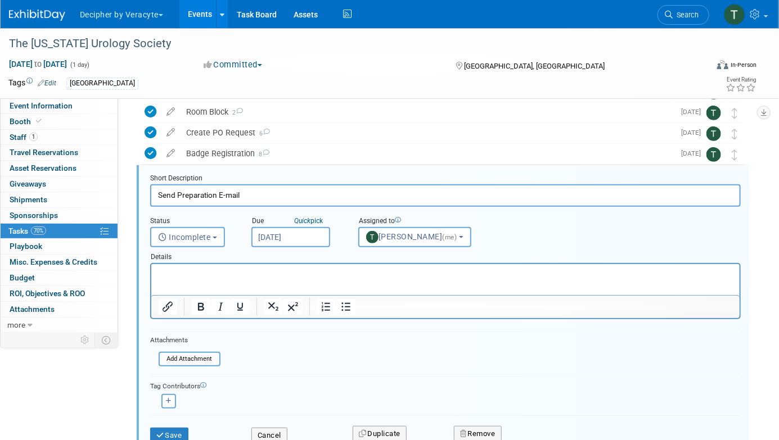
click at [292, 235] on input "[DATE]" at bounding box center [290, 237] width 79 height 20
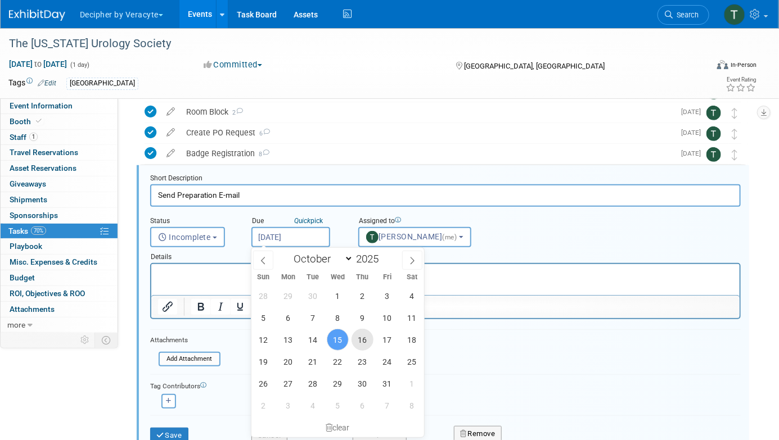
click at [367, 344] on span "16" at bounding box center [362, 340] width 22 height 22
type input "[DATE]"
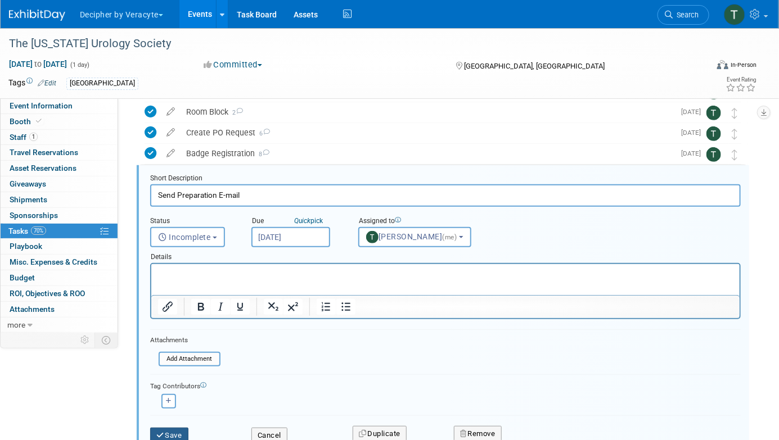
click at [180, 434] on button "Save" at bounding box center [169, 436] width 38 height 16
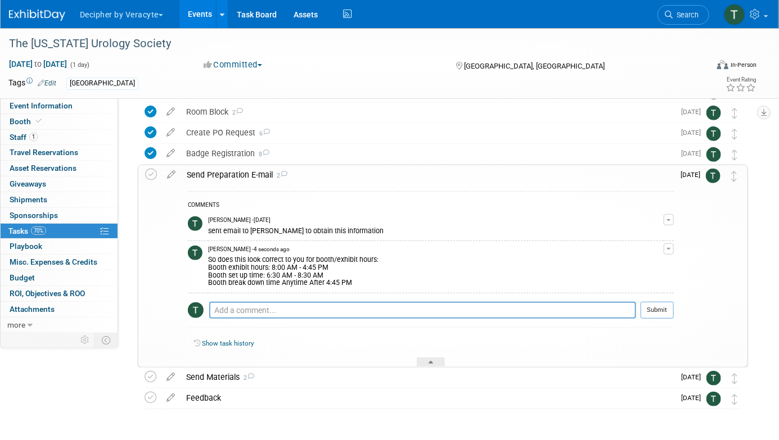
click at [352, 177] on div "Send Preparation E-mail 2" at bounding box center [427, 174] width 493 height 19
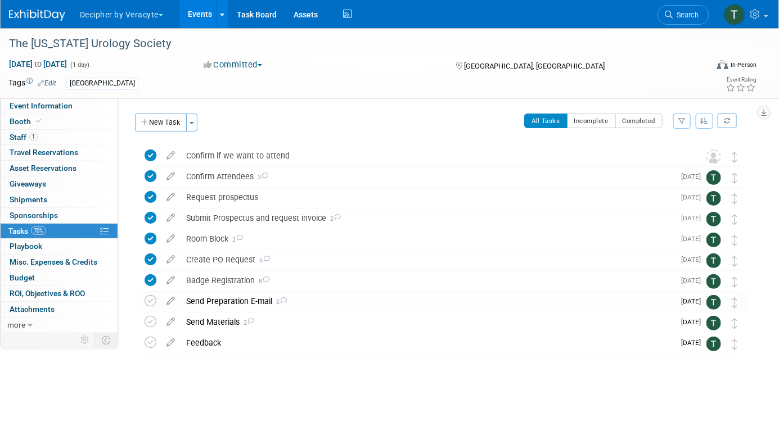
scroll to position [0, 0]
